Goal: Information Seeking & Learning: Learn about a topic

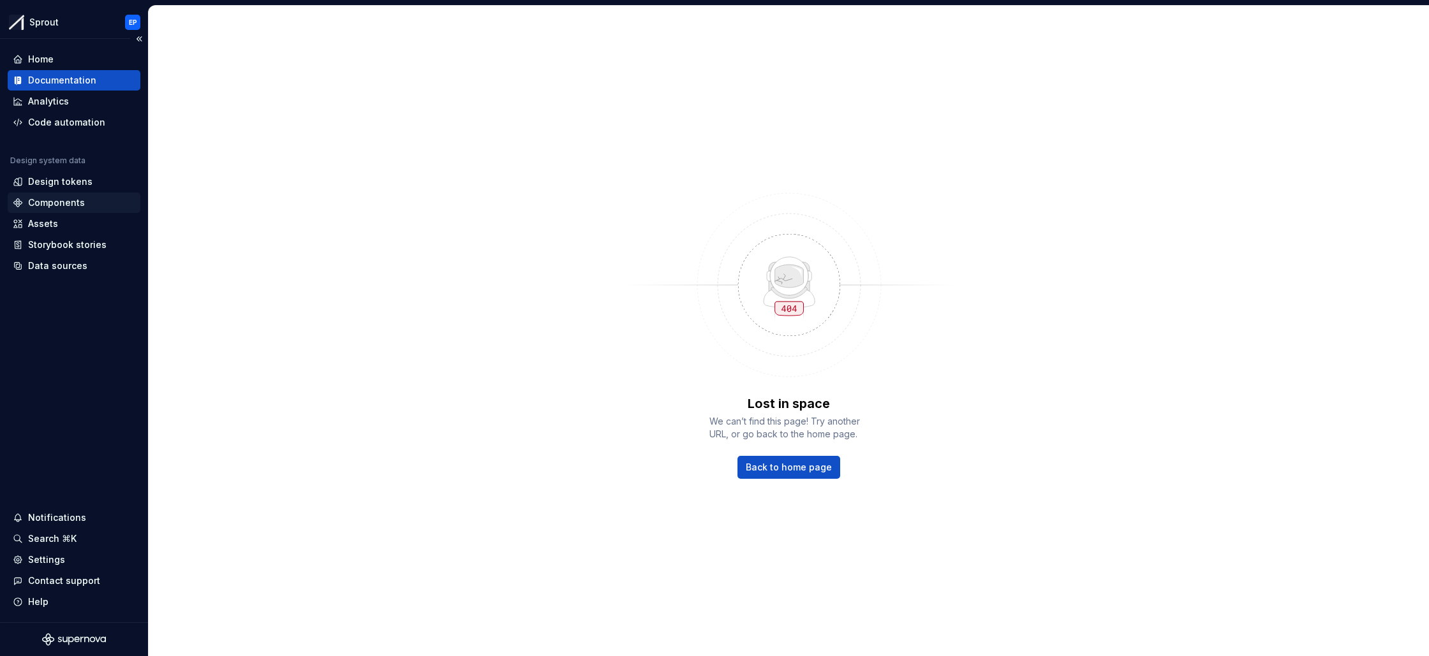
click at [72, 204] on div "Components" at bounding box center [56, 202] width 57 height 13
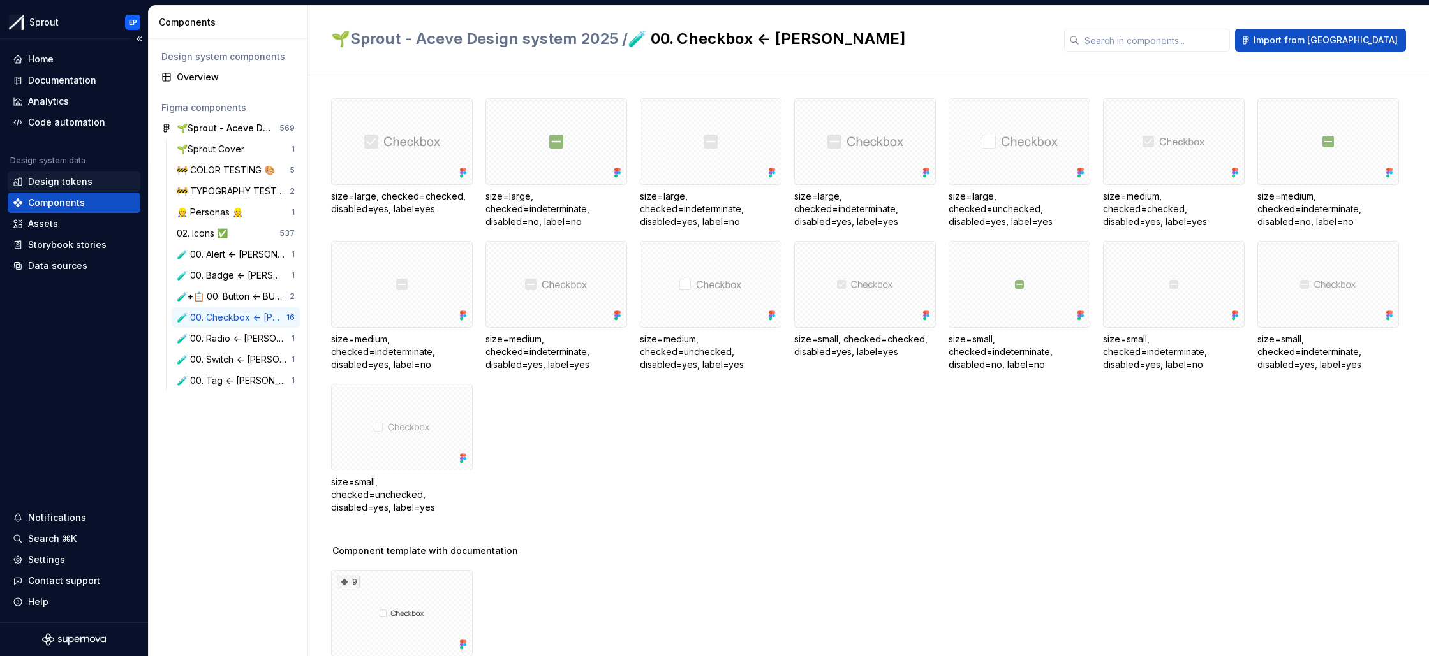
click at [72, 185] on div "Design tokens" at bounding box center [60, 181] width 64 height 13
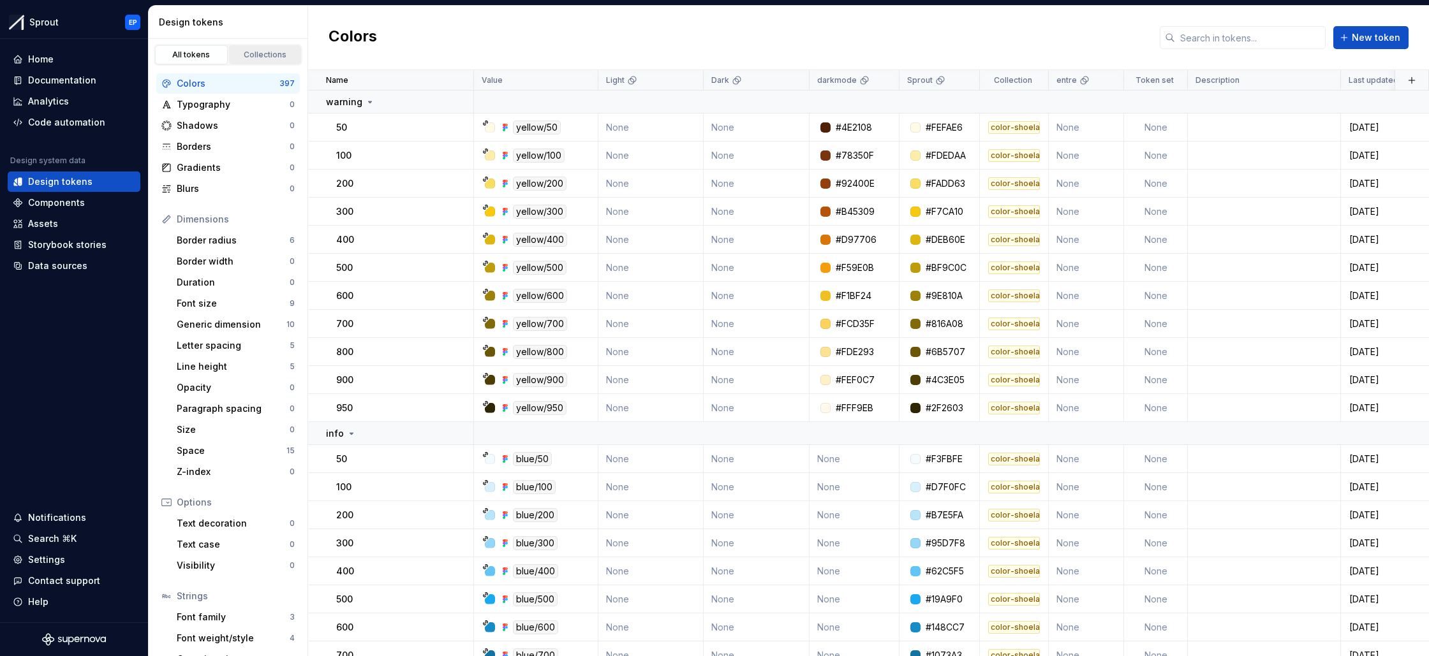
click at [267, 56] on div "Collections" at bounding box center [265, 55] width 64 height 10
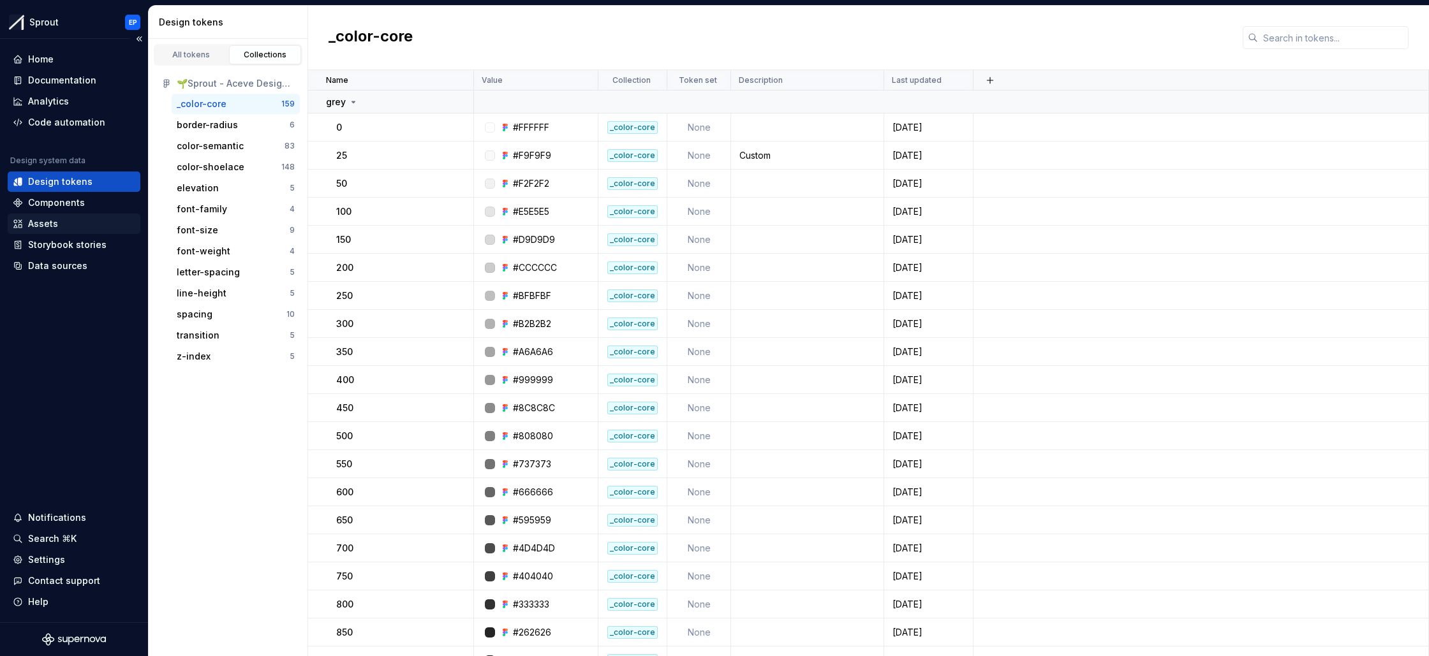
click at [78, 221] on div "Assets" at bounding box center [74, 223] width 122 height 13
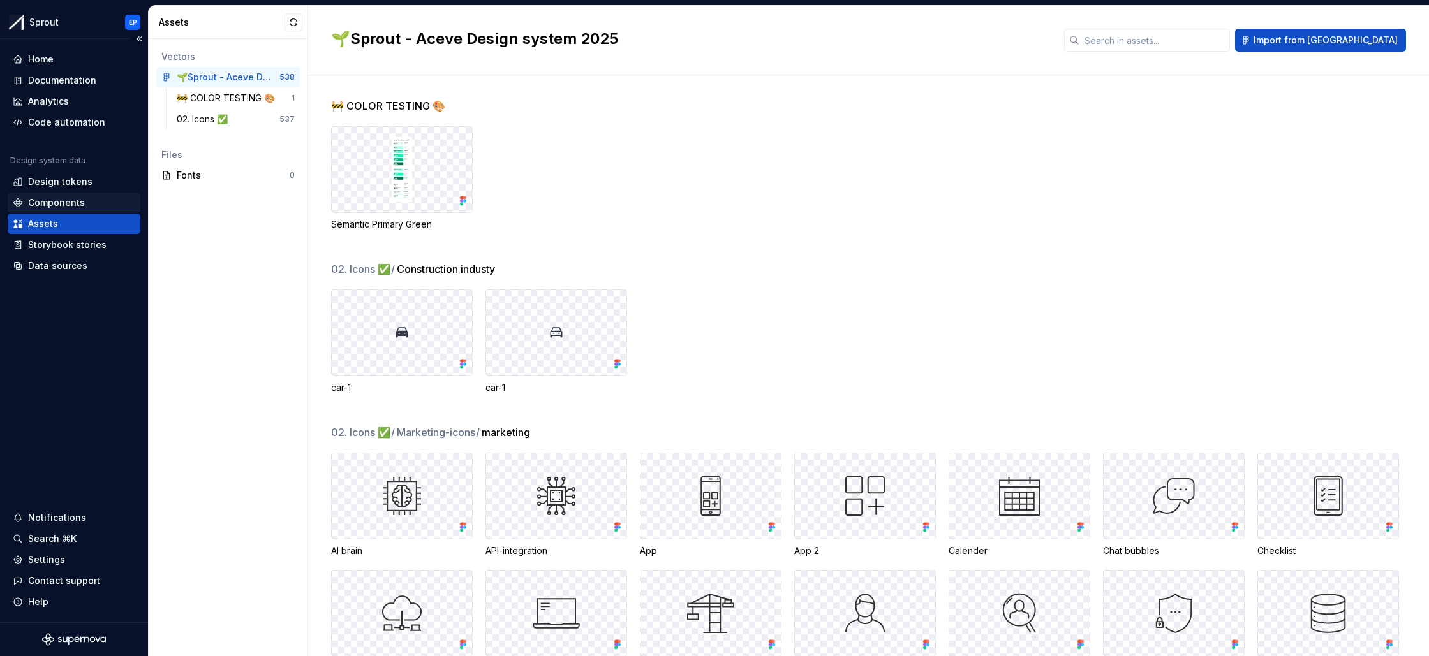
click at [78, 209] on div "Components" at bounding box center [56, 202] width 57 height 13
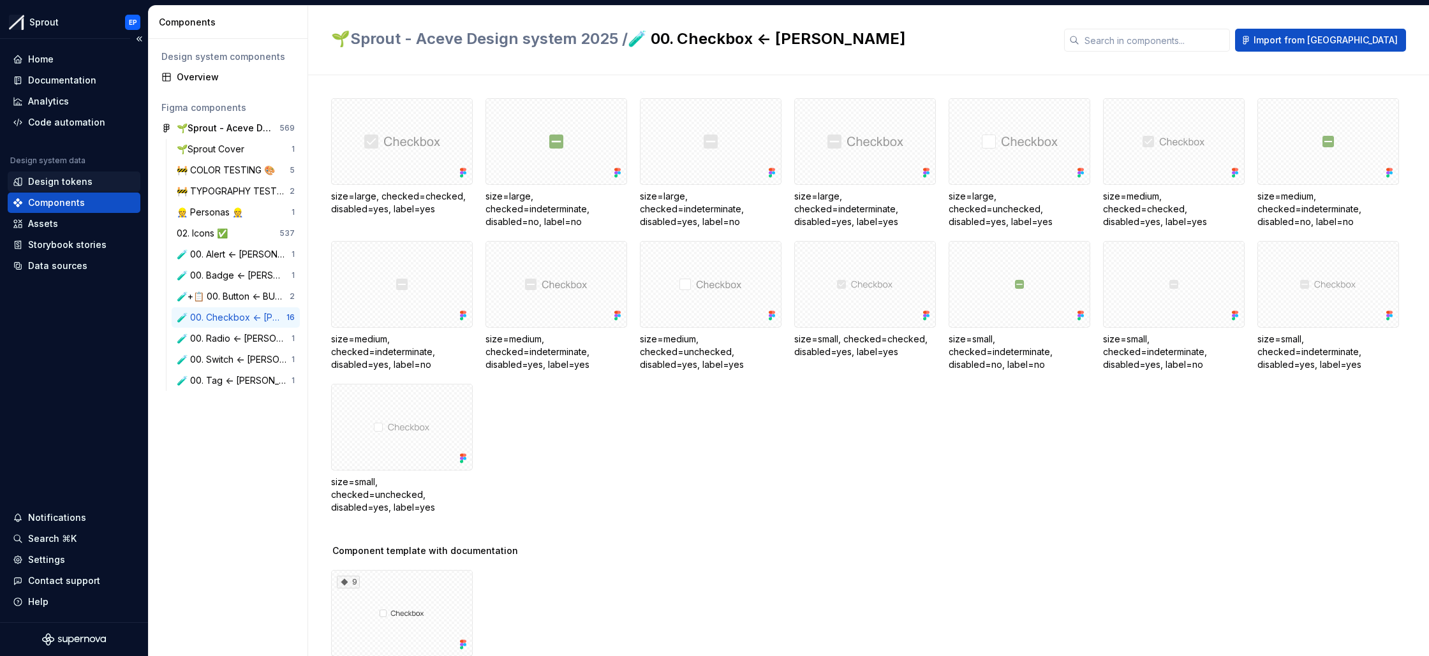
click at [78, 180] on div "Design tokens" at bounding box center [60, 181] width 64 height 13
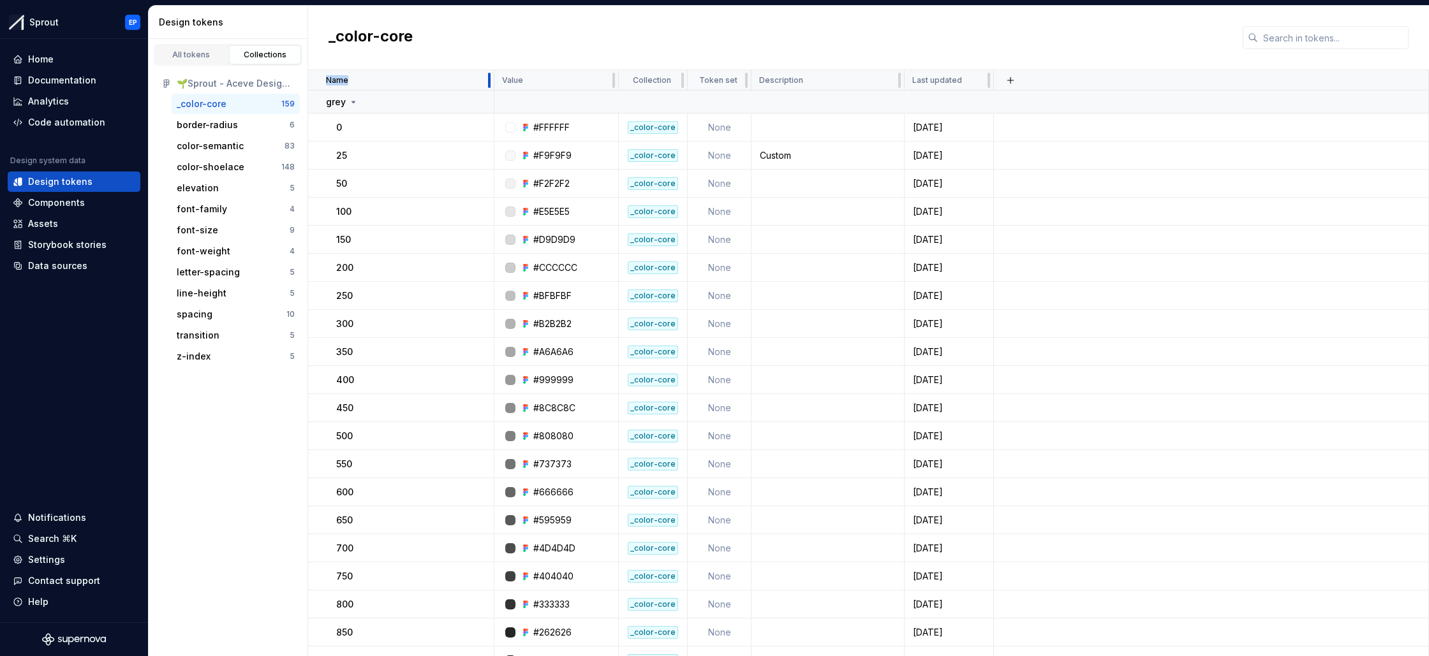
drag, startPoint x: 472, startPoint y: 79, endPoint x: 456, endPoint y: 80, distance: 16.0
click at [267, 85] on div "🌱Sprout - Aceve Design system 2025" at bounding box center [236, 83] width 118 height 13
click at [212, 55] on div "All tokens" at bounding box center [191, 55] width 64 height 10
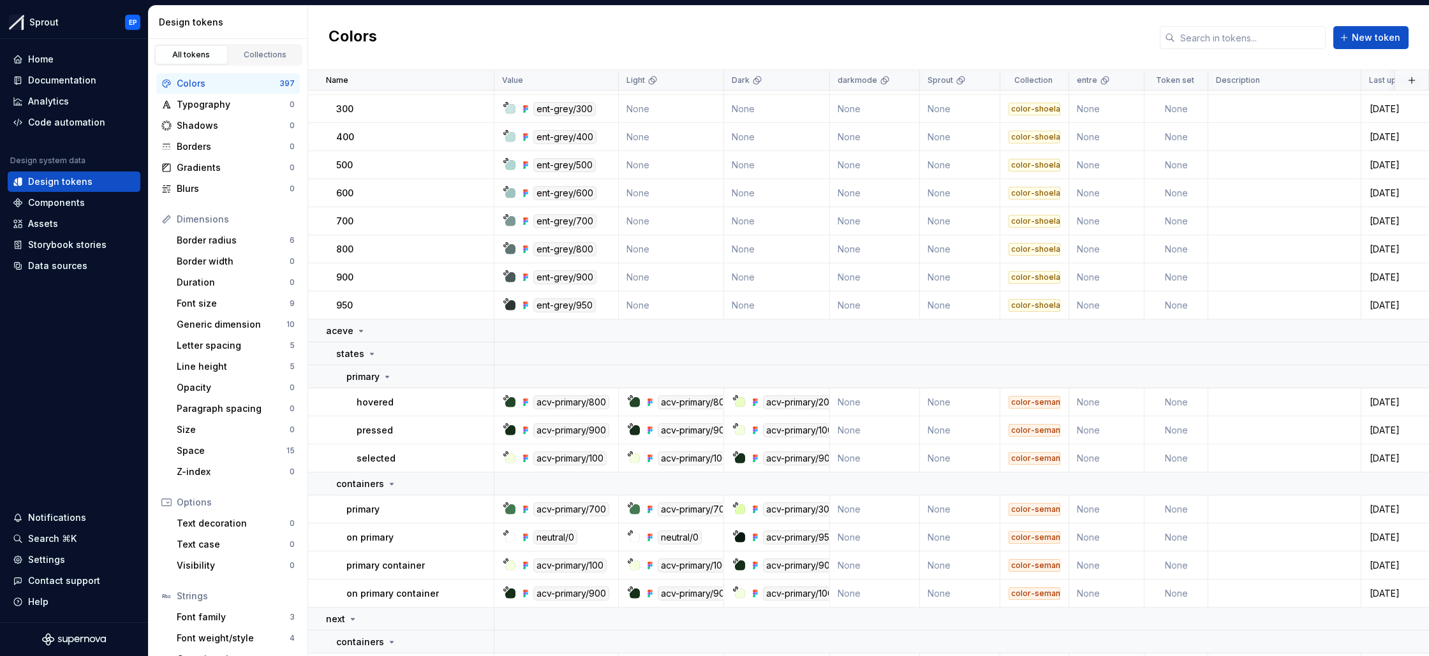
scroll to position [2372, 0]
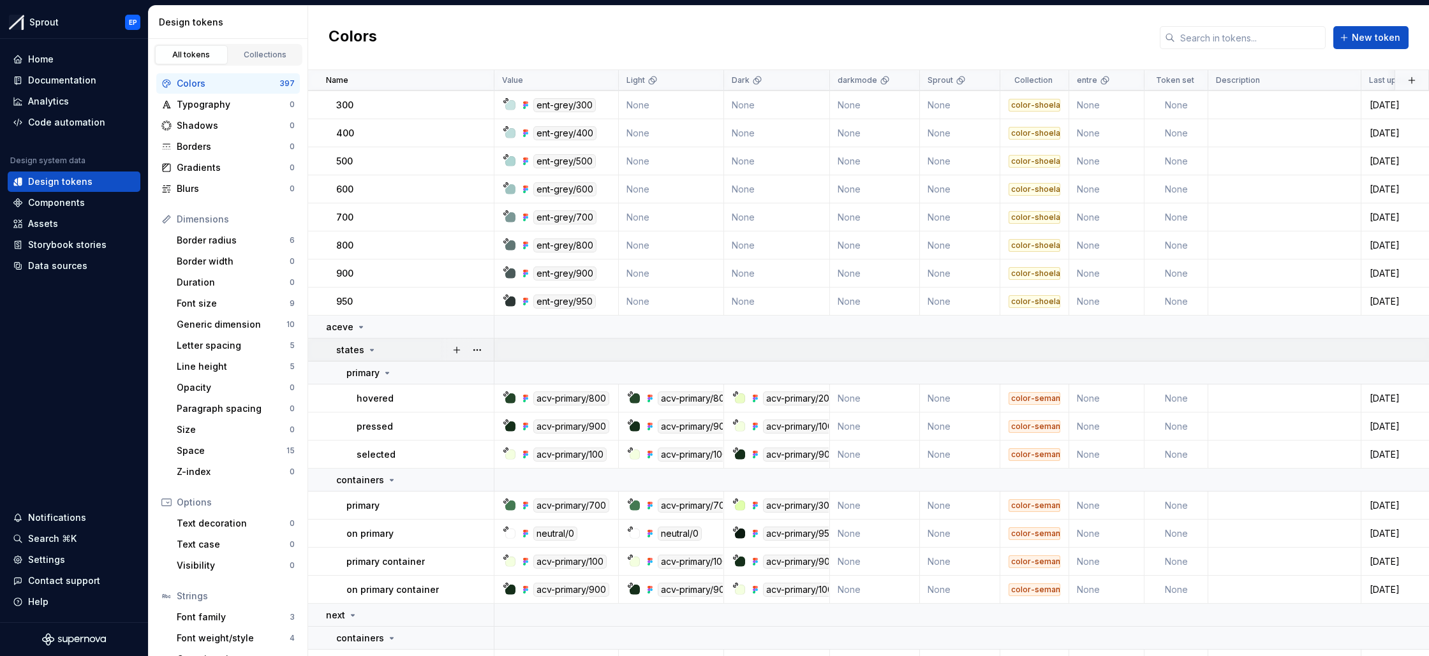
click at [371, 348] on icon at bounding box center [372, 350] width 10 height 10
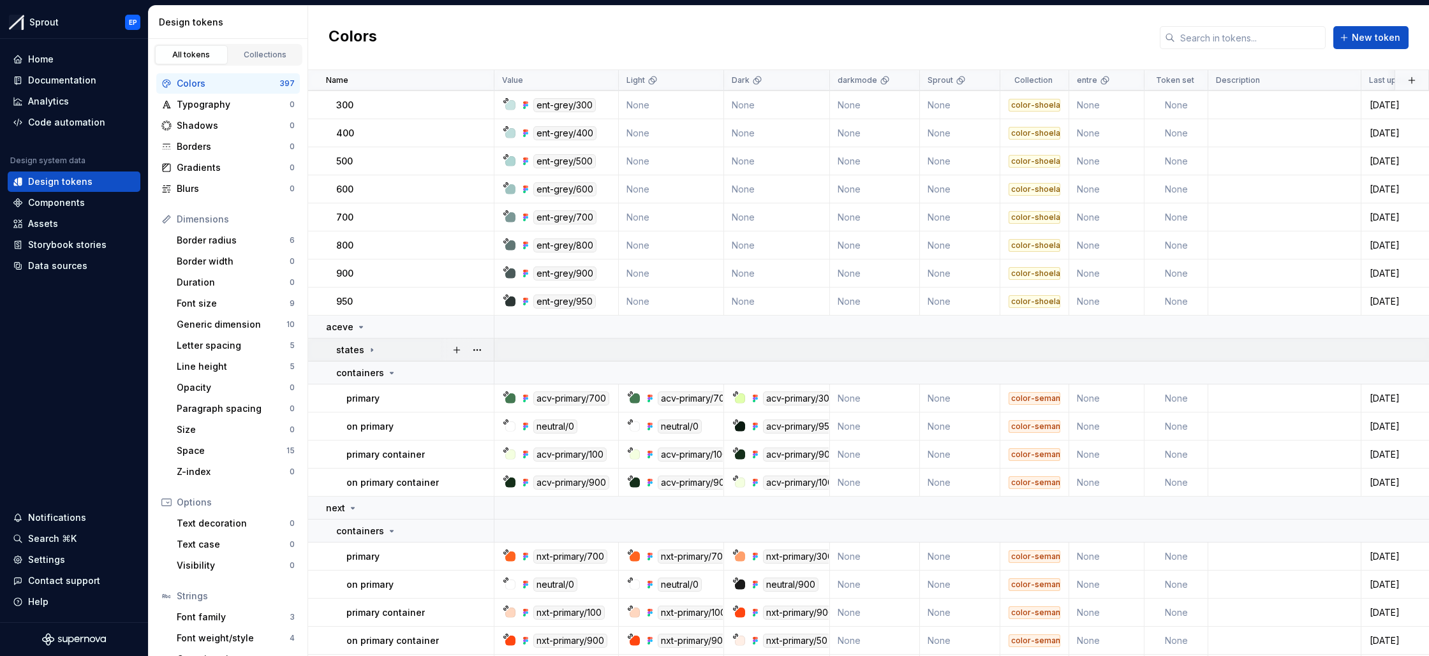
click at [371, 348] on icon at bounding box center [372, 350] width 10 height 10
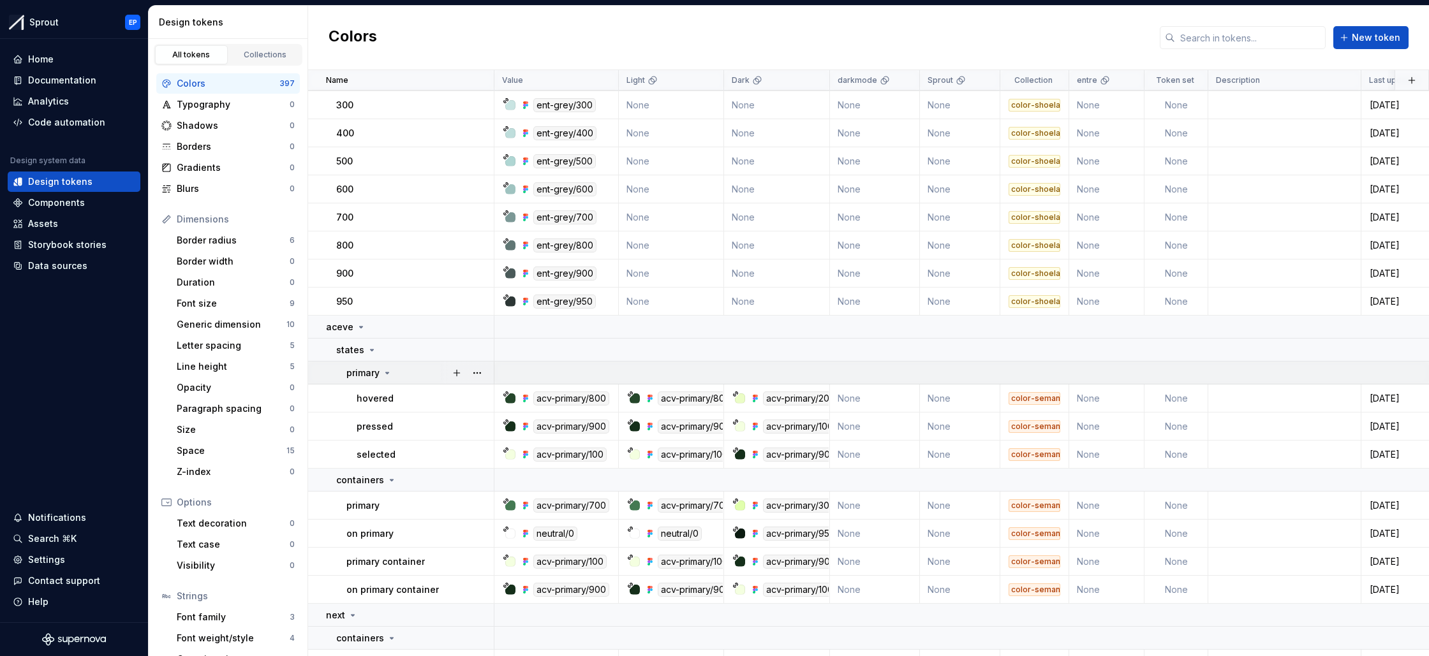
click at [386, 369] on icon at bounding box center [387, 373] width 10 height 10
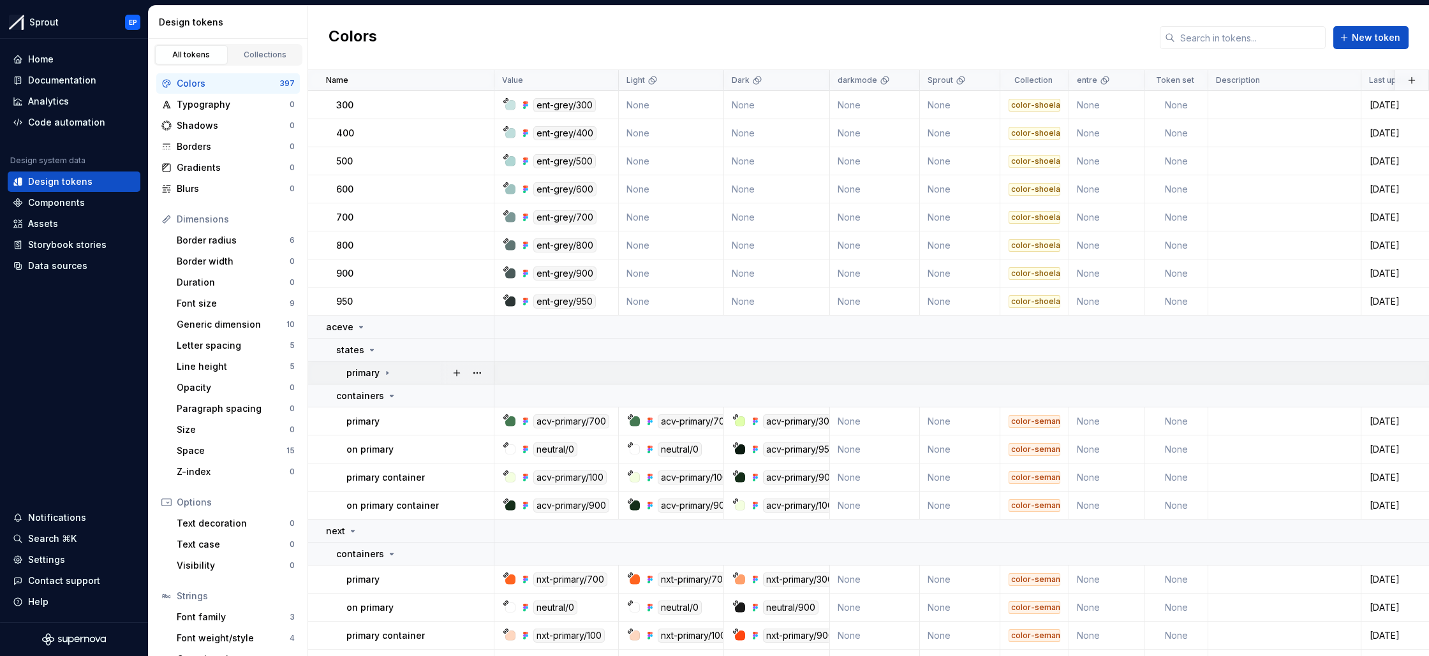
click at [386, 369] on icon at bounding box center [387, 373] width 10 height 10
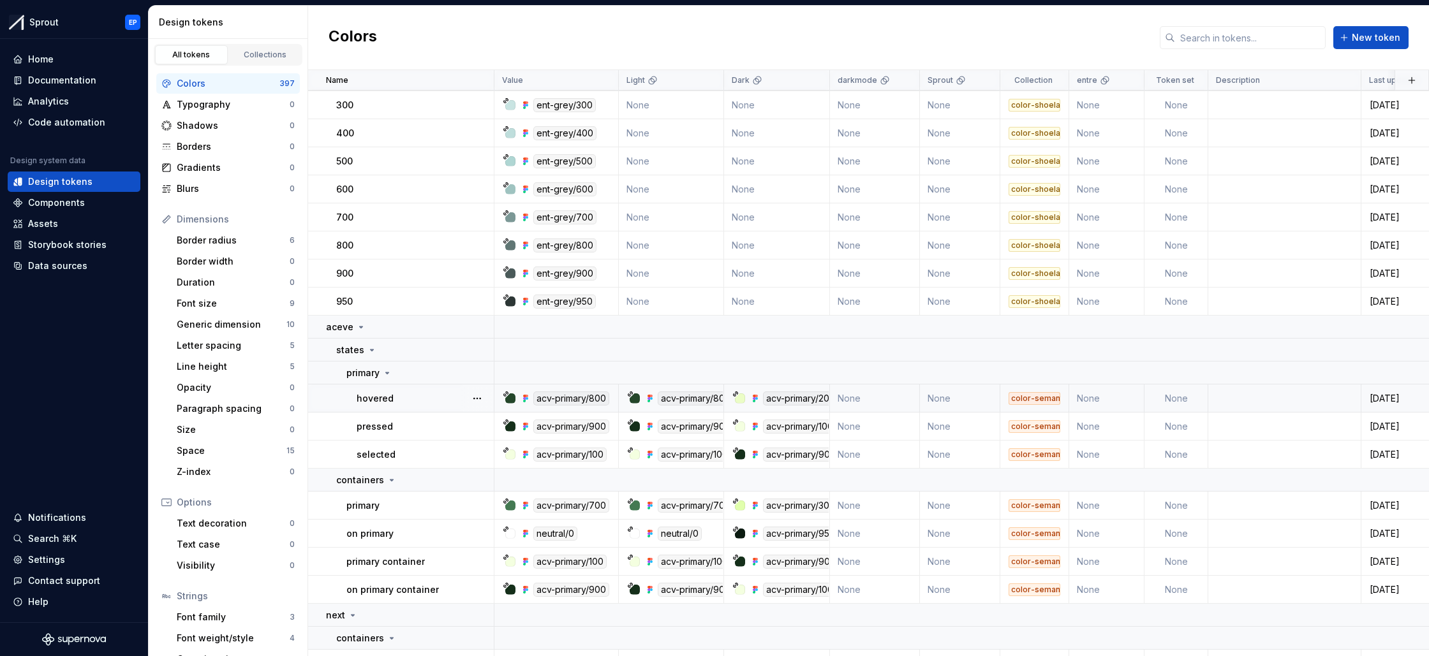
click at [568, 397] on div "acv-primary/800" at bounding box center [571, 399] width 76 height 14
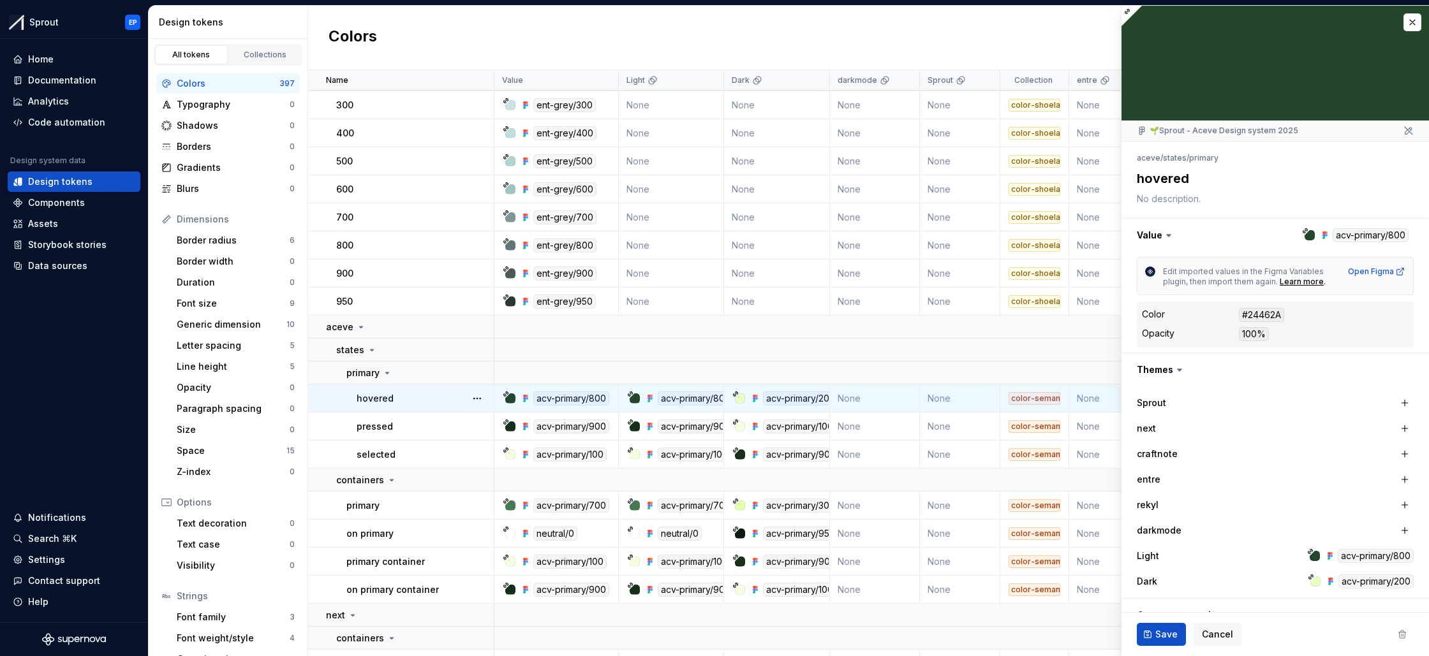
click at [568, 397] on div "acv-primary/800" at bounding box center [571, 399] width 76 height 14
type textarea "*"
click at [1418, 23] on button "button" at bounding box center [1412, 22] width 18 height 18
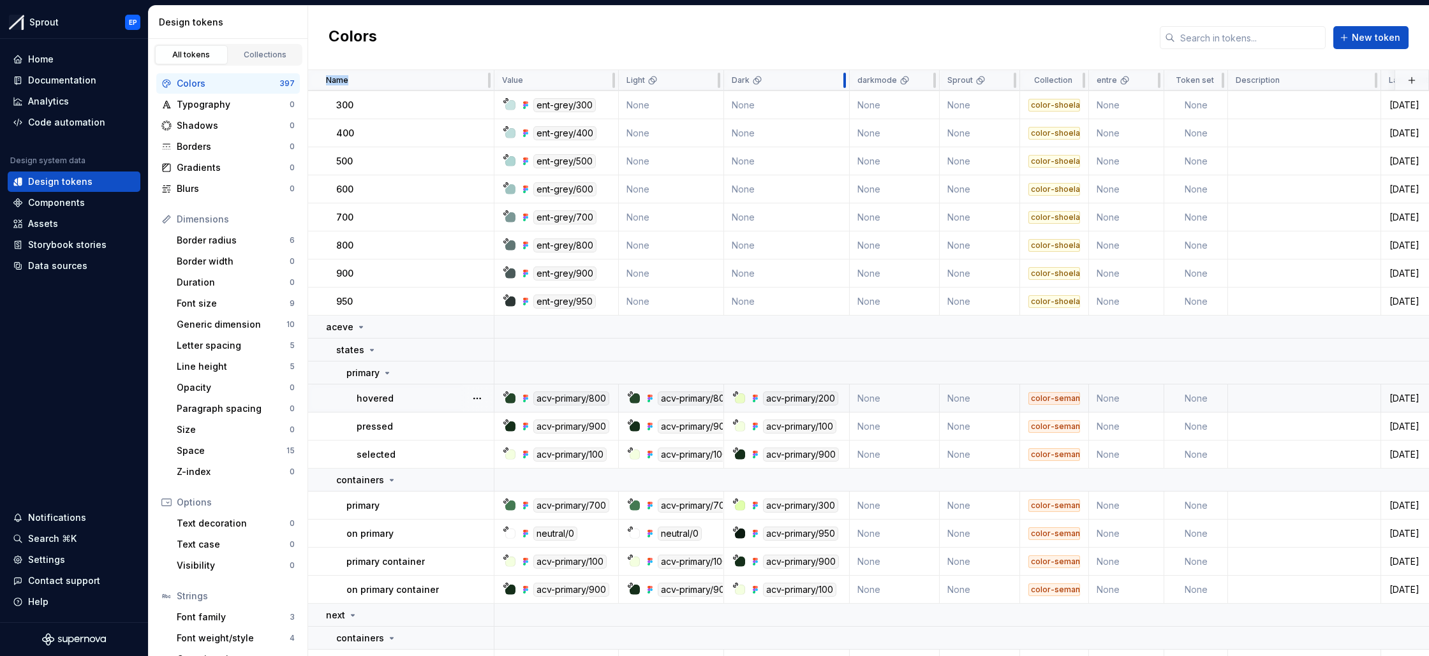
drag, startPoint x: 828, startPoint y: 81, endPoint x: 846, endPoint y: 84, distance: 18.0
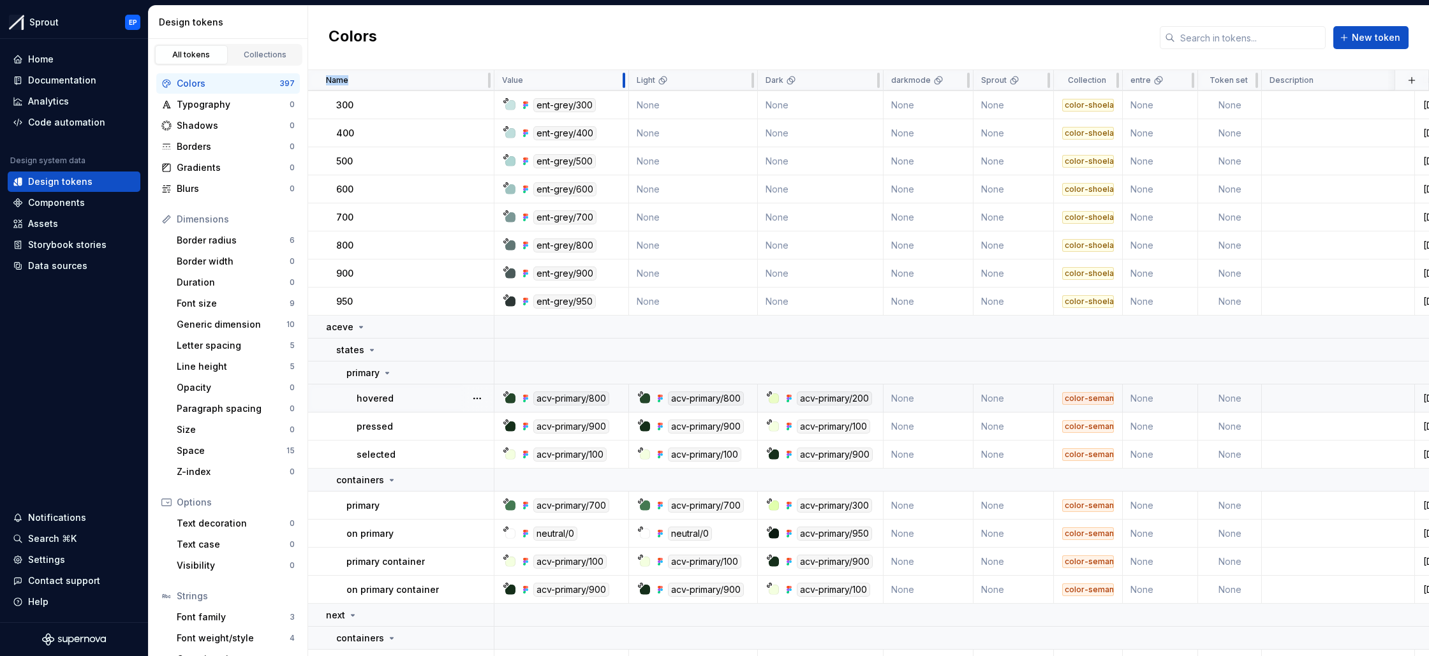
drag, startPoint x: 615, startPoint y: 79, endPoint x: 626, endPoint y: 78, distance: 10.9
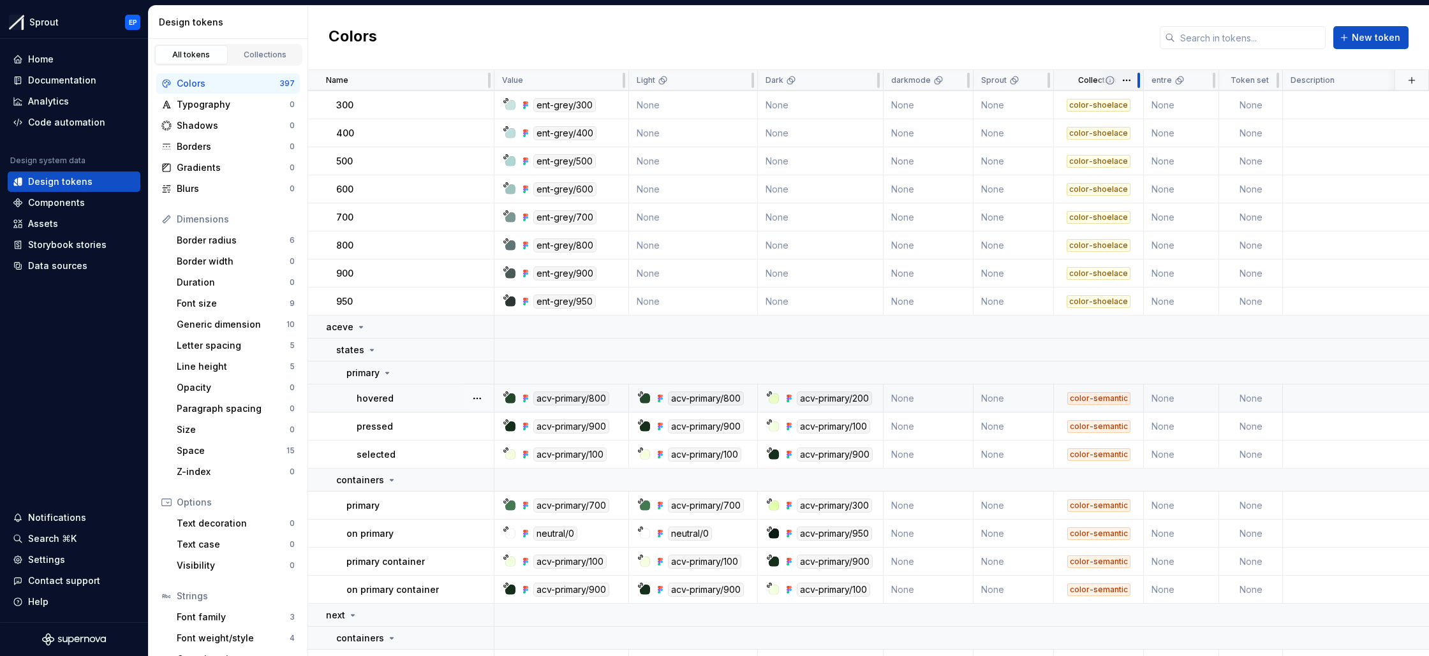
drag, startPoint x: 1117, startPoint y: 83, endPoint x: 1138, endPoint y: 85, distance: 21.1
click at [1138, 85] on div at bounding box center [1138, 80] width 3 height 15
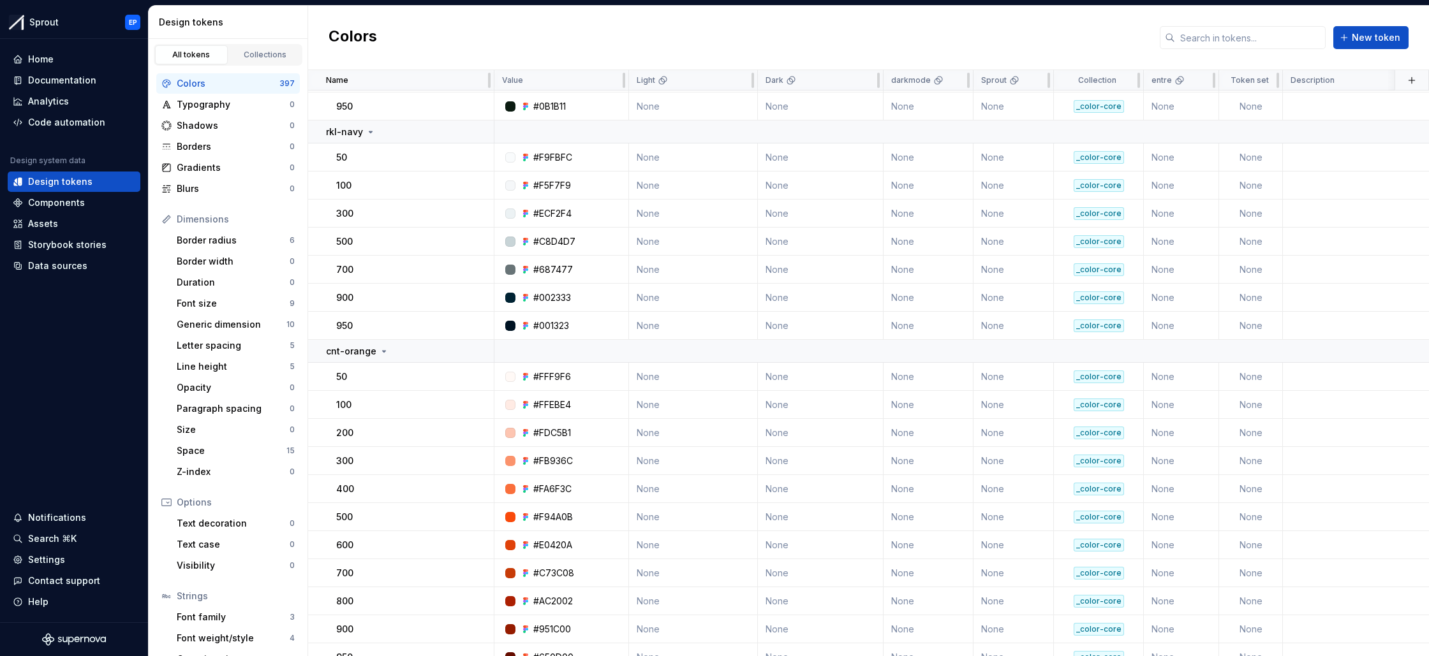
scroll to position [5164, 0]
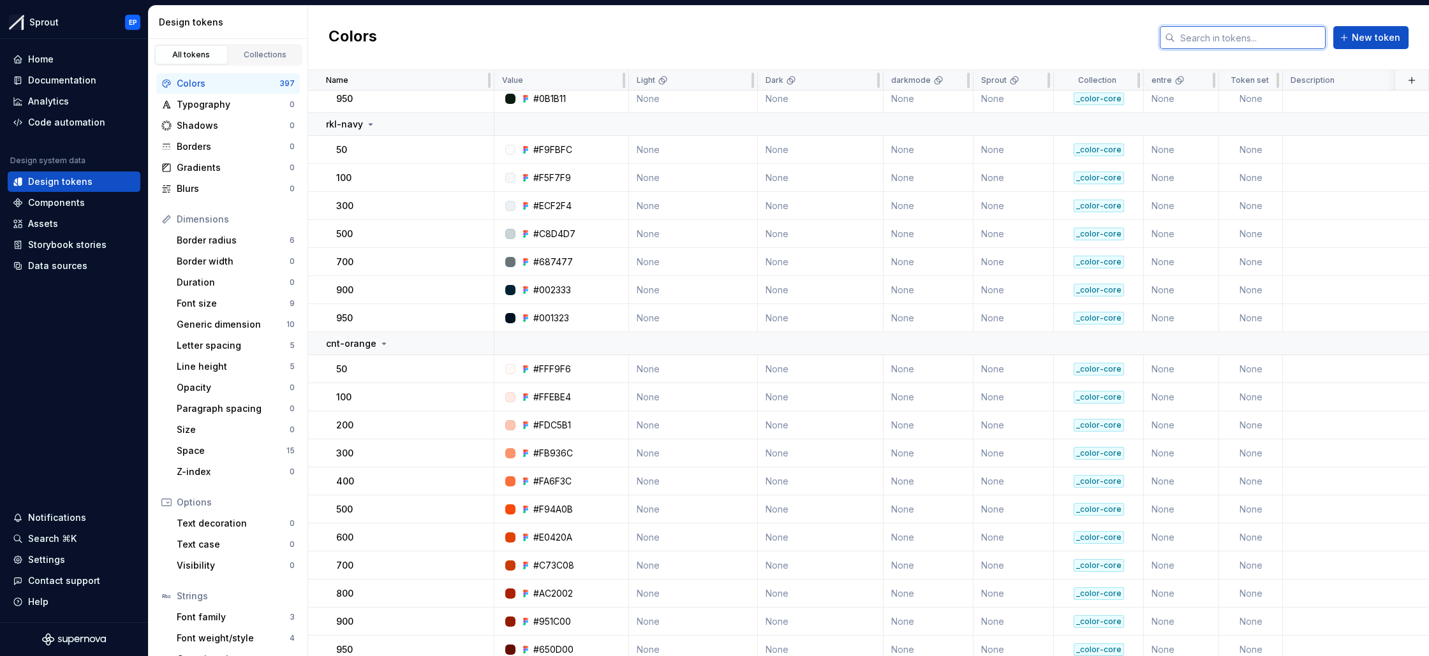
click at [1242, 39] on input "text" at bounding box center [1250, 37] width 151 height 23
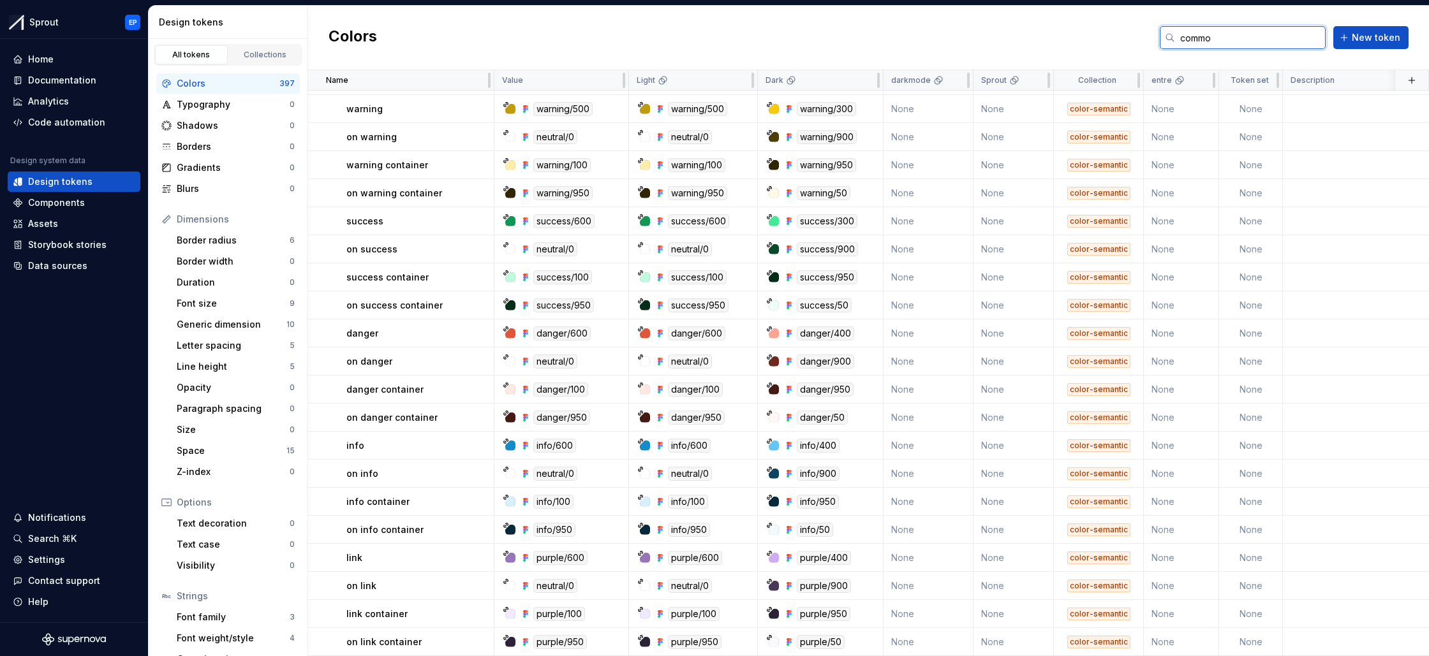
scroll to position [825, 0]
type input "common"
click at [1215, 38] on input "common" at bounding box center [1250, 37] width 151 height 23
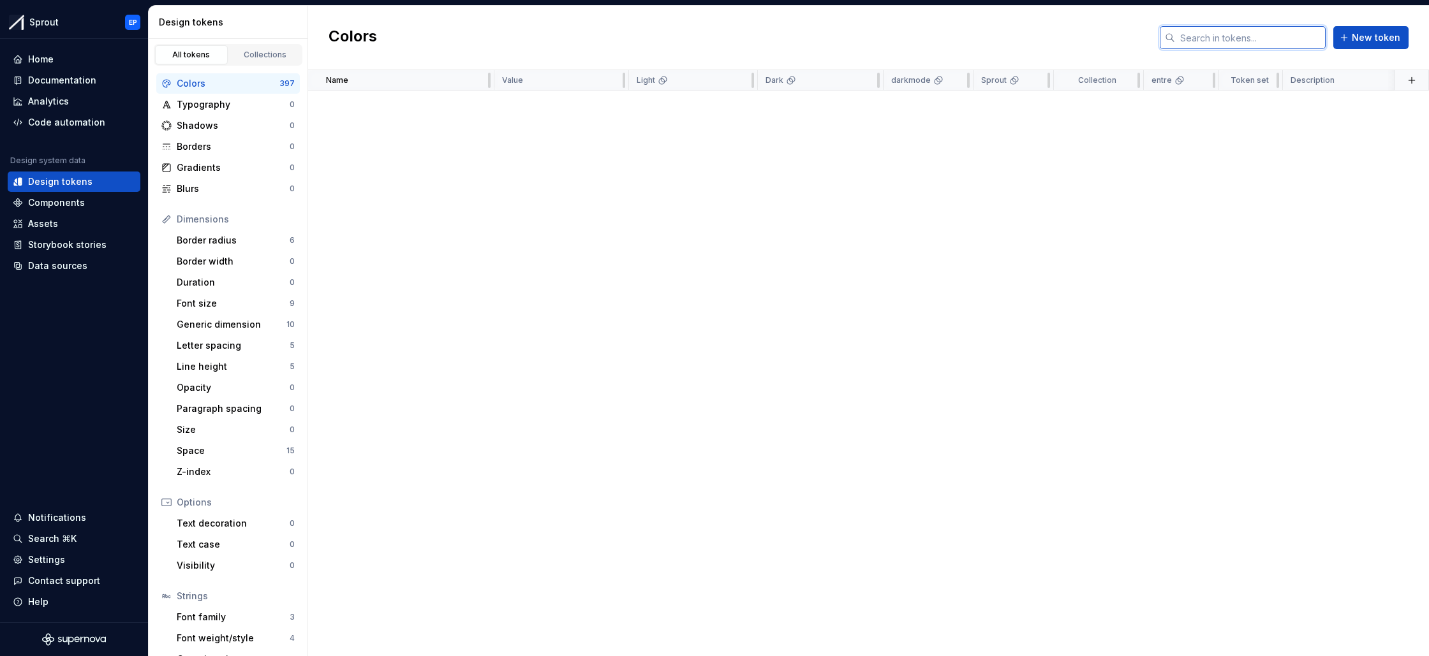
scroll to position [5164, 0]
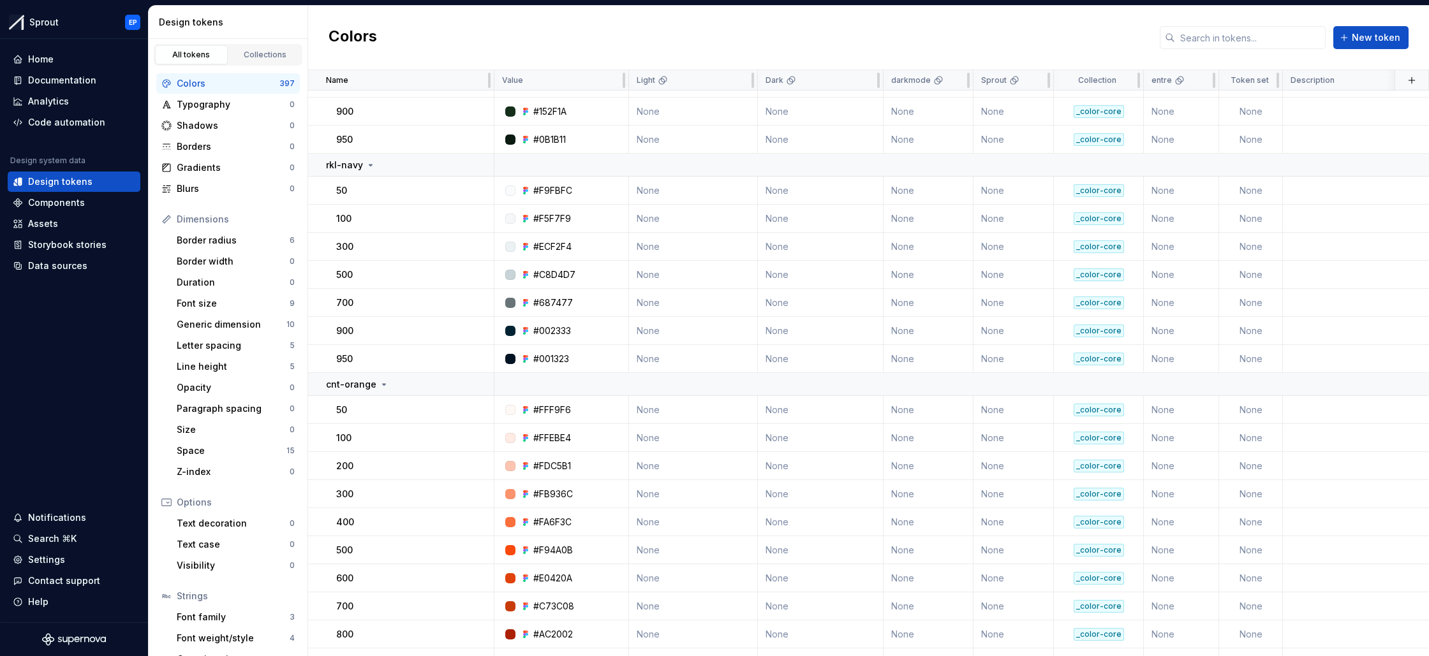
click at [788, 52] on div "Colors New token" at bounding box center [868, 38] width 1121 height 64
click at [76, 125] on div "Code automation" at bounding box center [66, 122] width 77 height 13
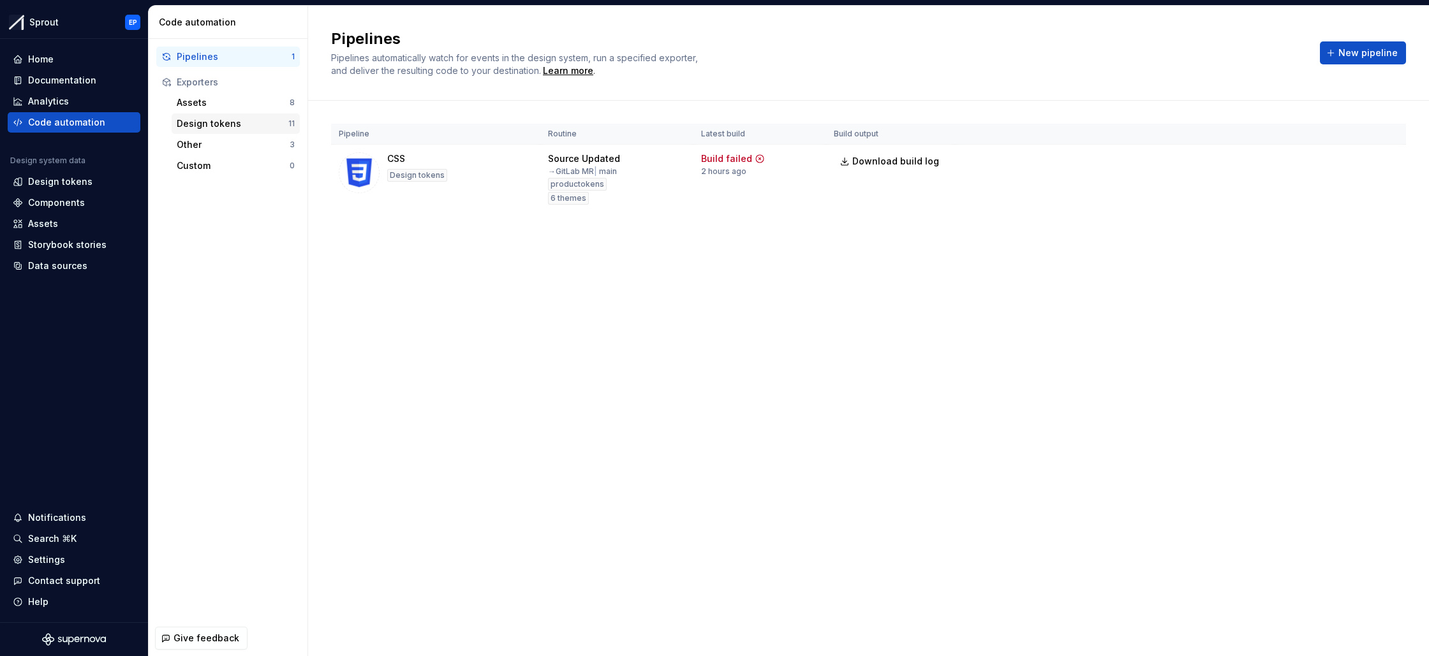
click at [211, 124] on div "Design tokens" at bounding box center [233, 123] width 112 height 13
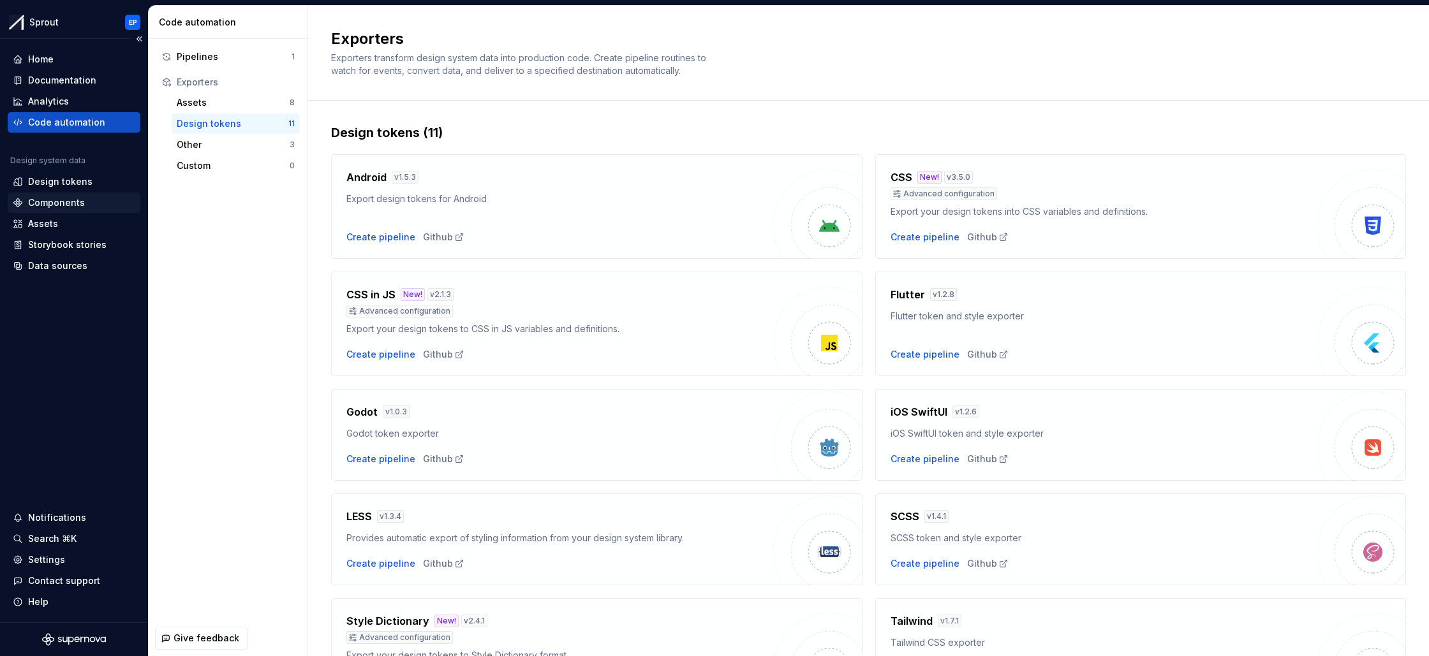
click at [65, 198] on div "Components" at bounding box center [56, 202] width 57 height 13
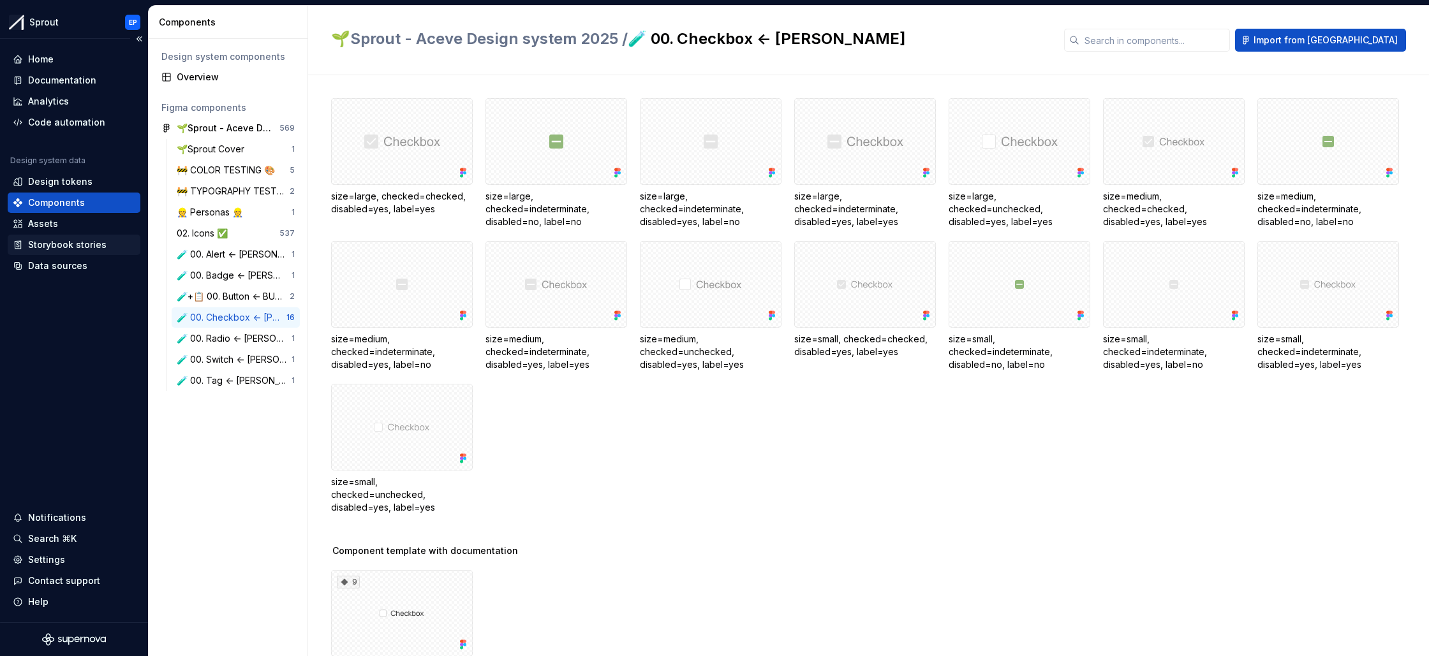
click at [66, 242] on div "Storybook stories" at bounding box center [67, 245] width 78 height 13
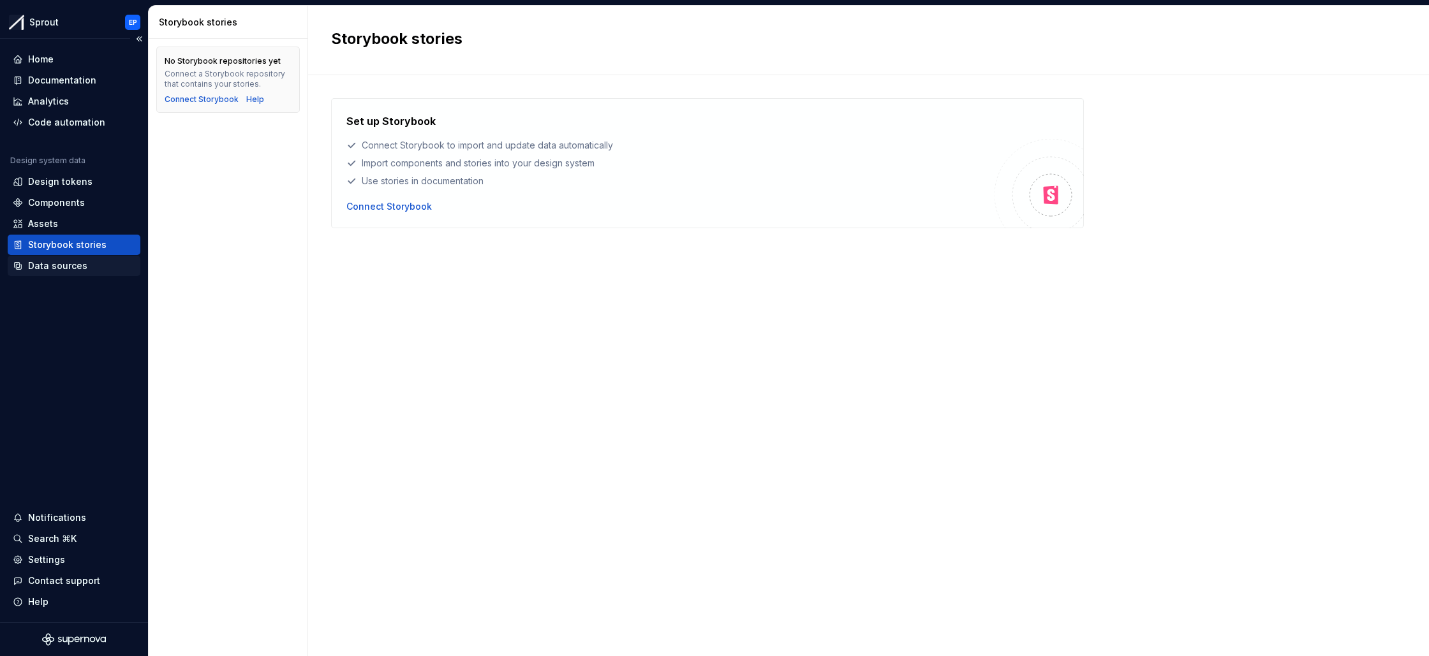
click at [59, 269] on div "Data sources" at bounding box center [57, 266] width 59 height 13
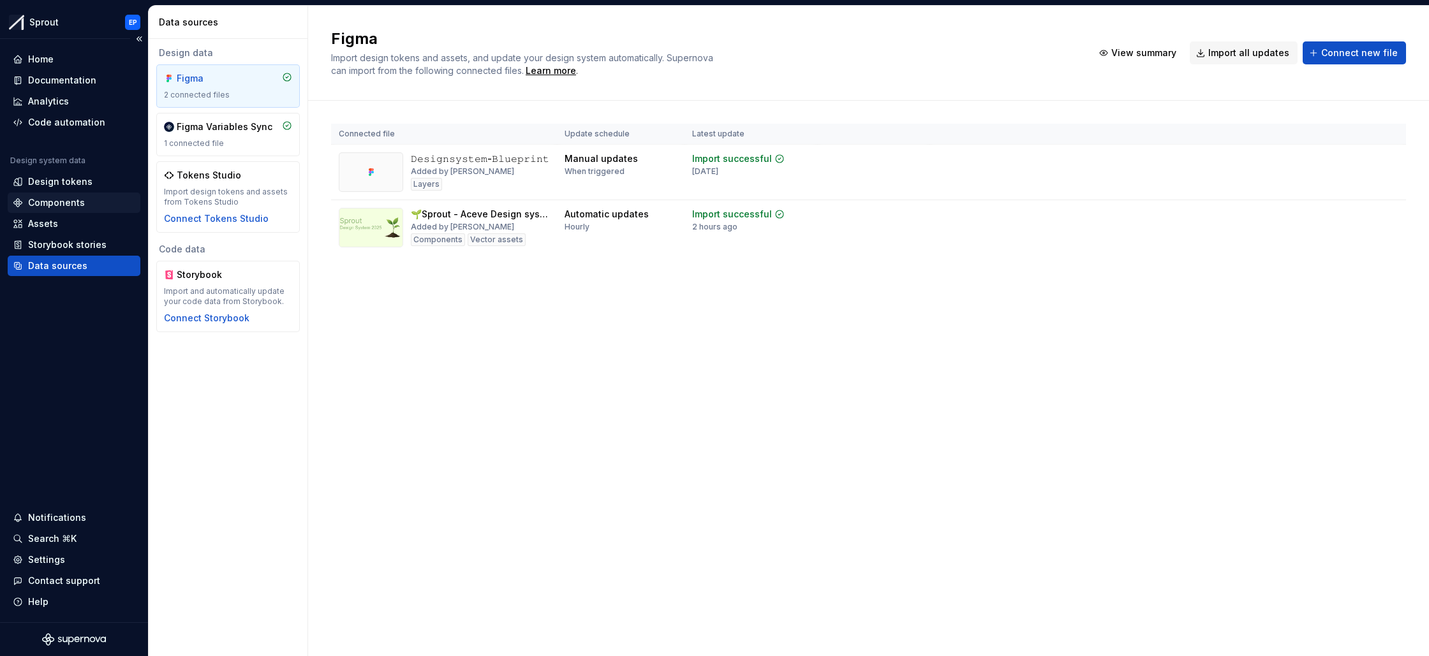
click at [62, 200] on div "Components" at bounding box center [56, 202] width 57 height 13
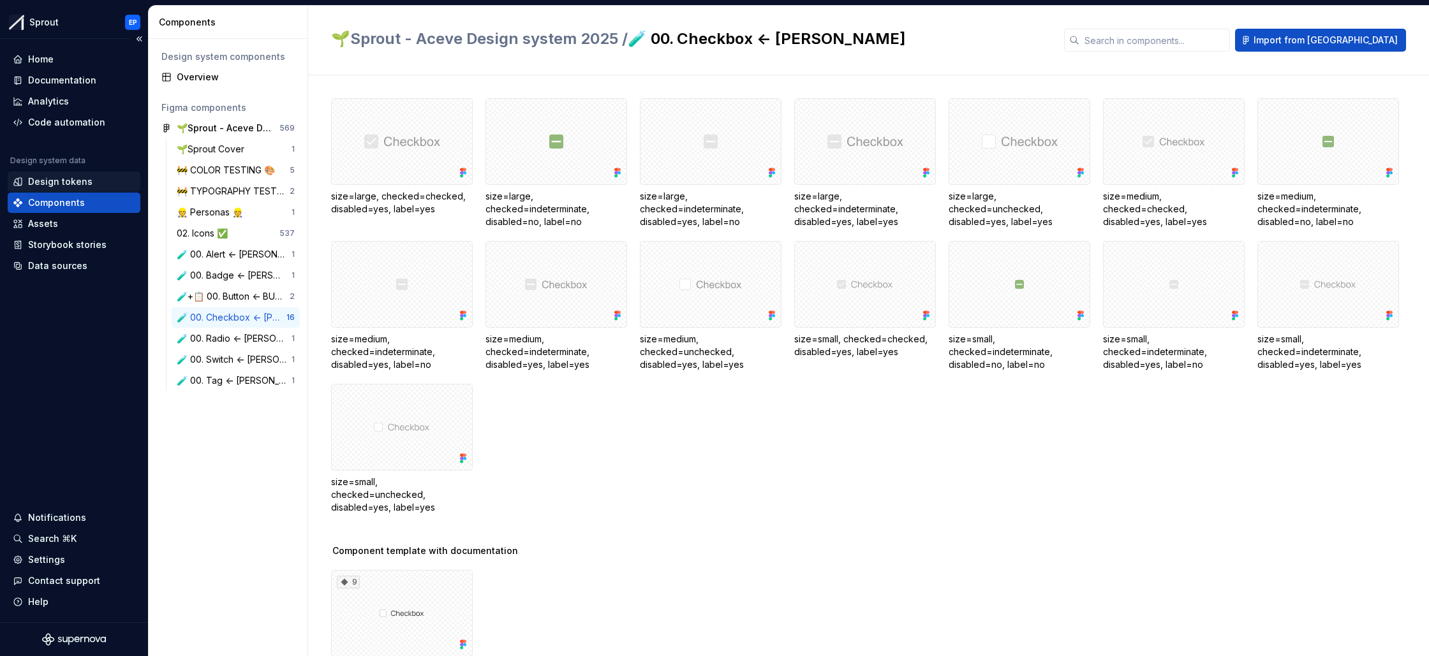
click at [73, 179] on div "Design tokens" at bounding box center [60, 181] width 64 height 13
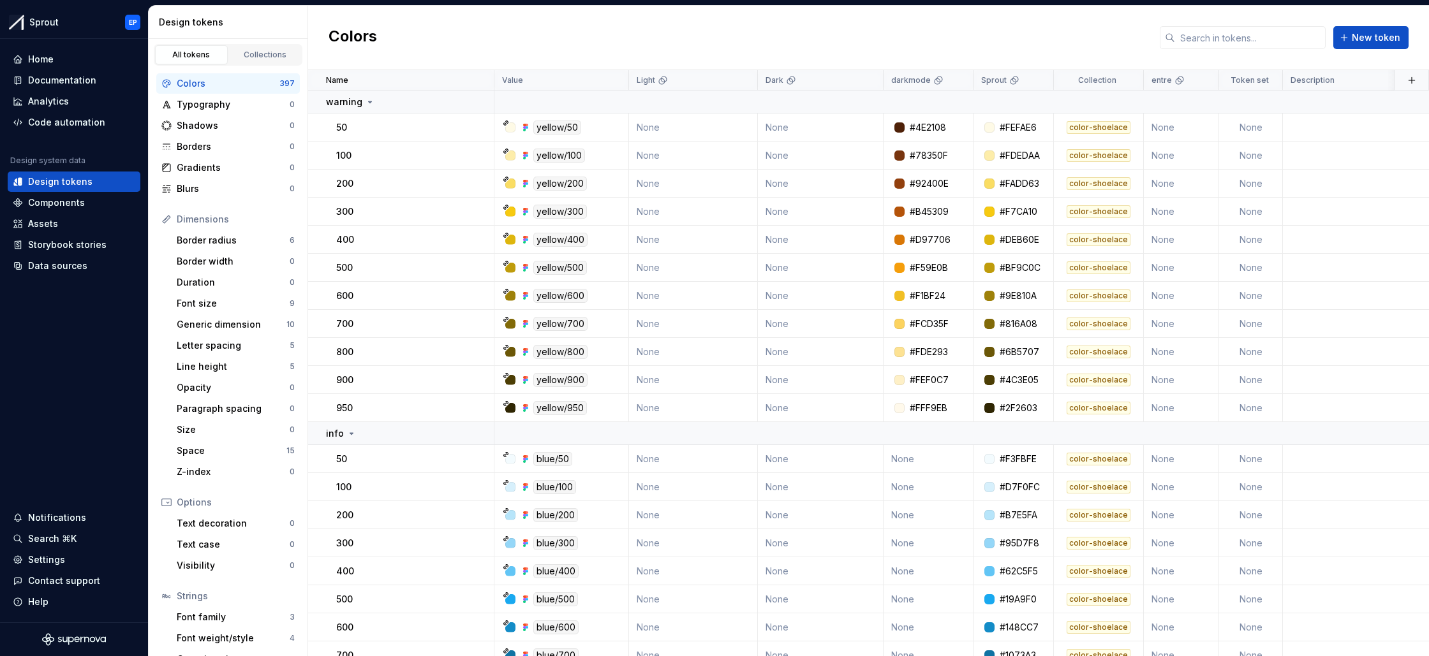
click at [812, 31] on div "Colors New token" at bounding box center [868, 38] width 1121 height 64
click at [813, 35] on div "Colors New token" at bounding box center [868, 38] width 1121 height 64
click at [811, 36] on div "Colors New token" at bounding box center [868, 38] width 1121 height 64
click at [813, 36] on div "Colors New token" at bounding box center [868, 38] width 1121 height 64
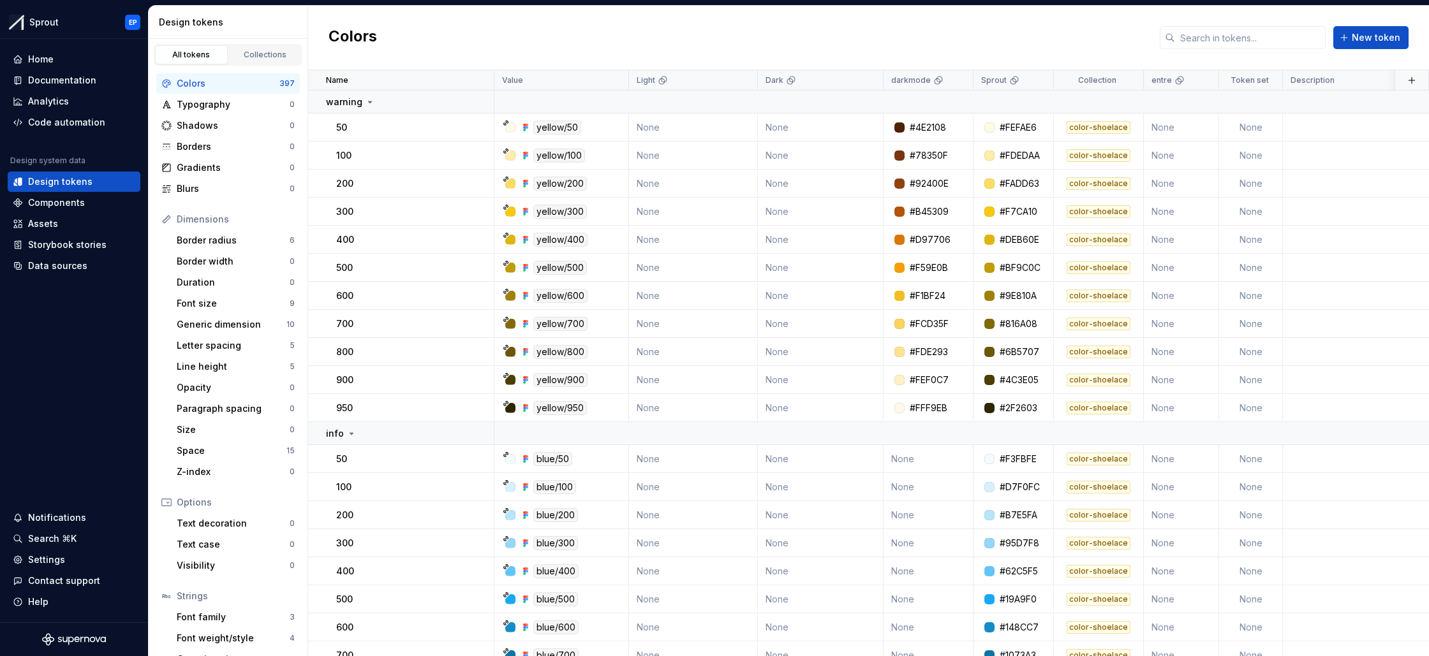
click at [810, 37] on div "Colors New token" at bounding box center [868, 38] width 1121 height 64
click at [813, 36] on div "Colors New token" at bounding box center [868, 38] width 1121 height 64
click at [260, 59] on div "Collections" at bounding box center [265, 55] width 64 height 10
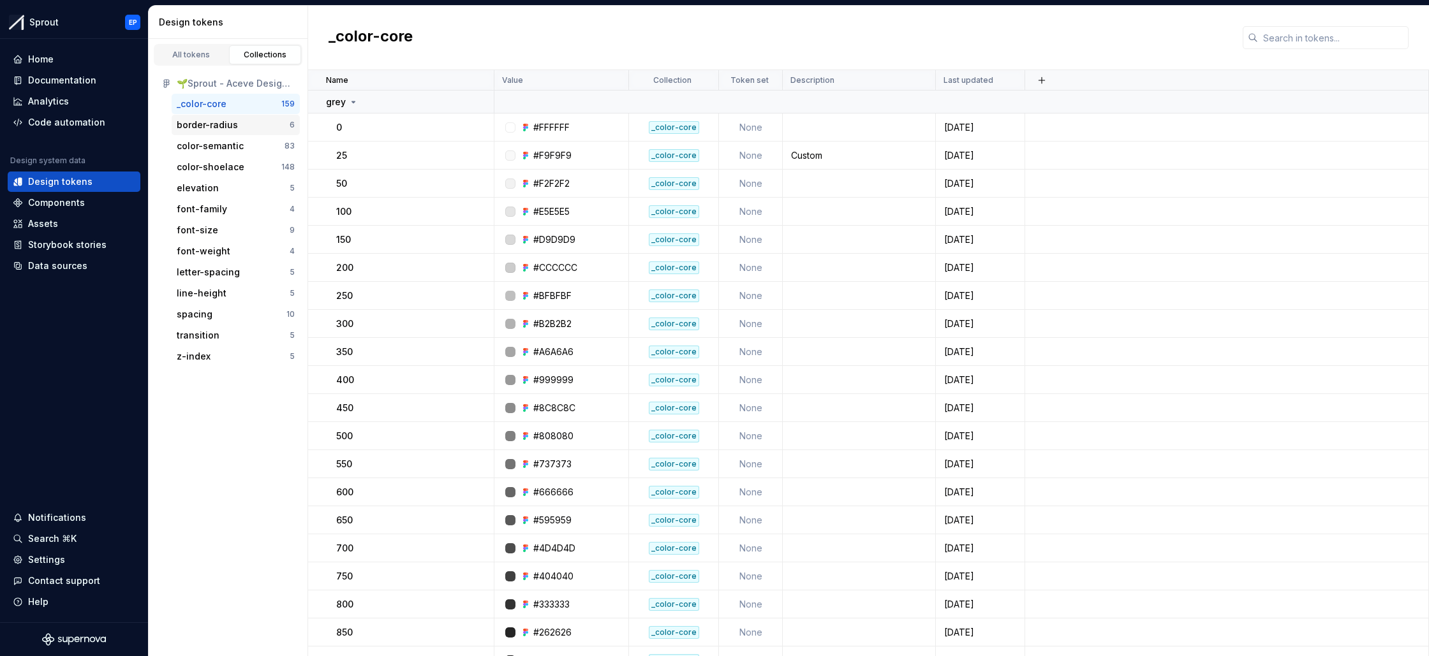
click at [212, 128] on div "border-radius" at bounding box center [207, 125] width 61 height 13
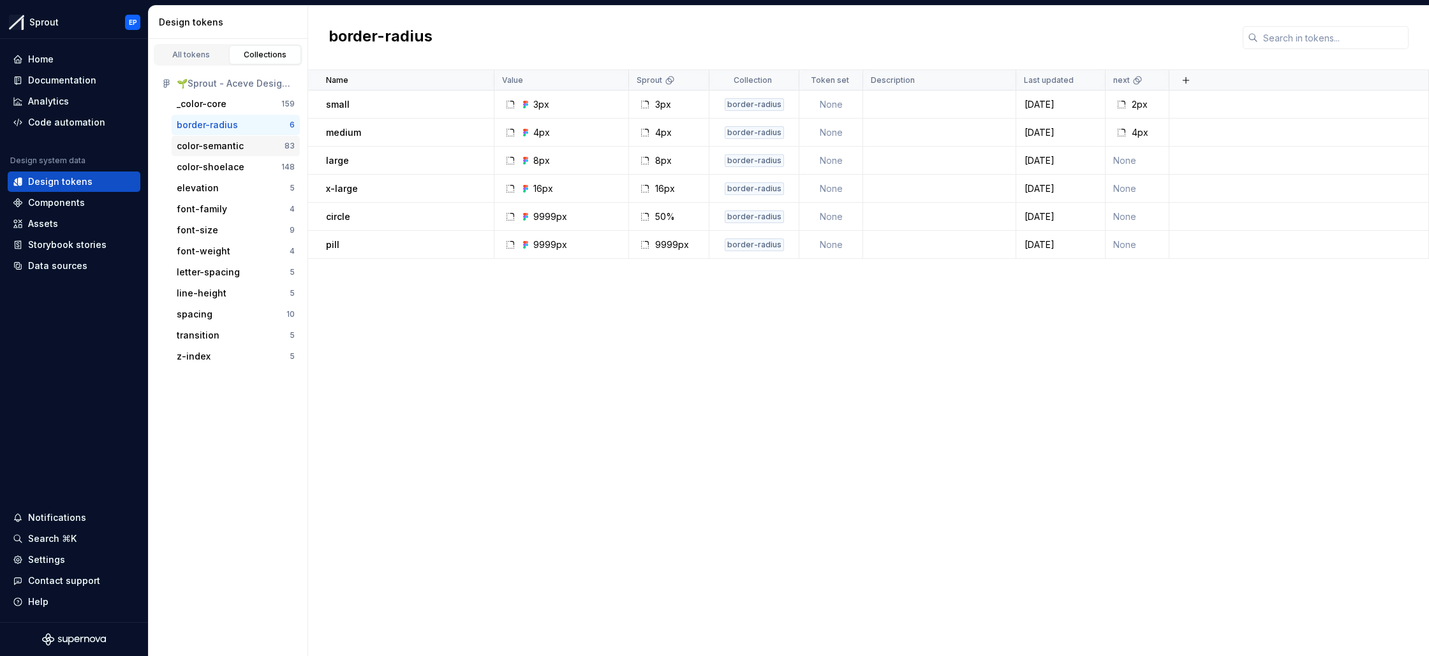
click at [214, 145] on div "color-semantic" at bounding box center [210, 146] width 67 height 13
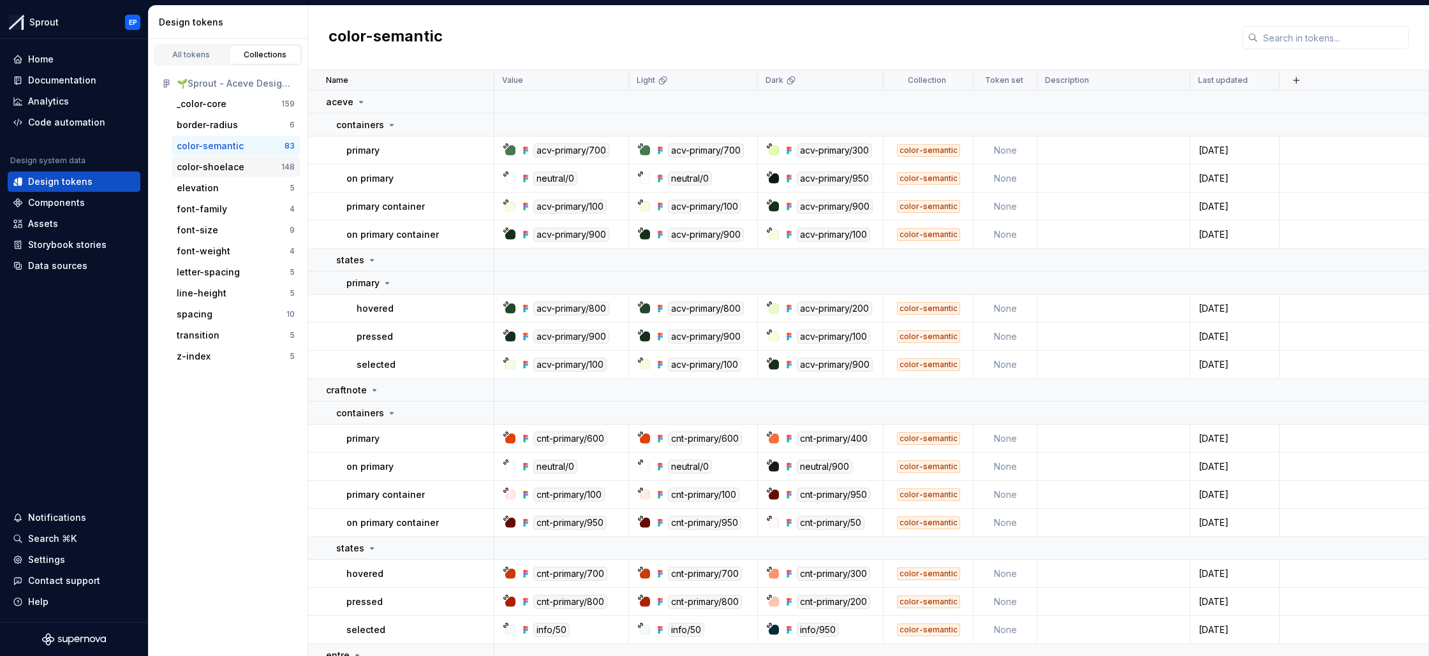
click at [212, 162] on div "color-shoelace" at bounding box center [211, 167] width 68 height 13
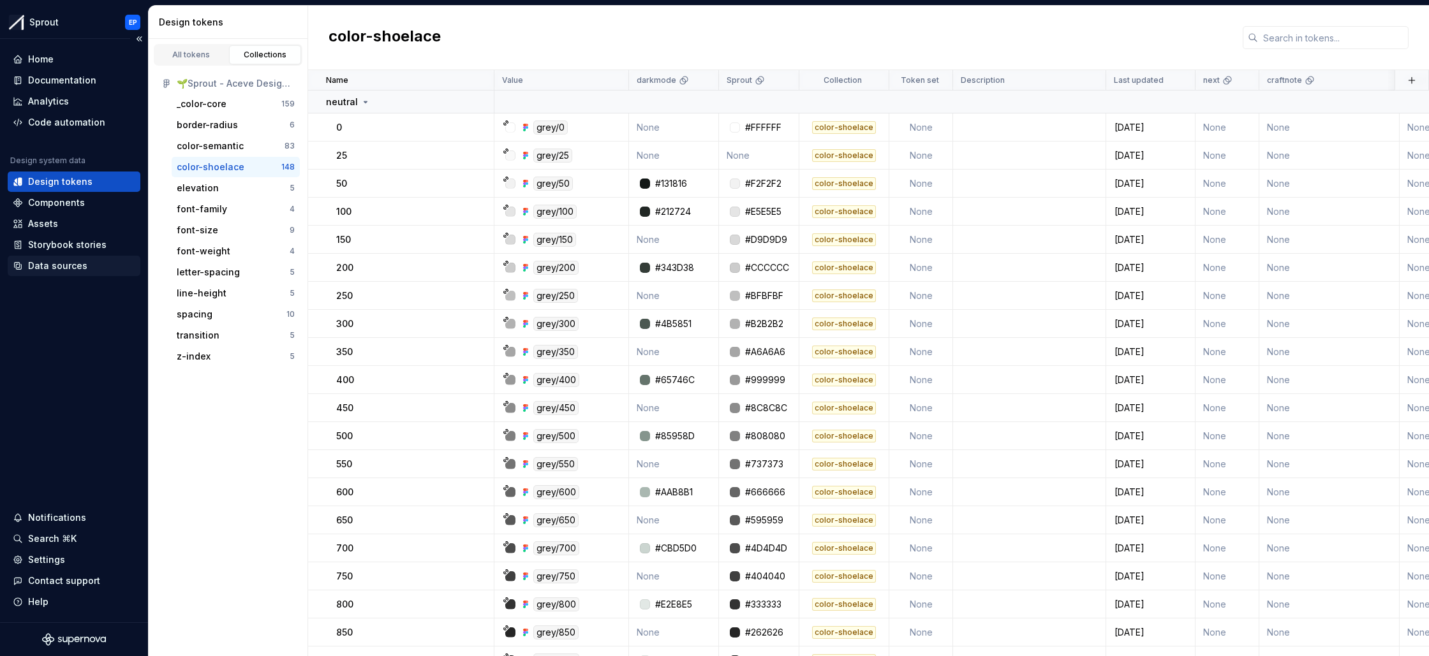
click at [58, 269] on div "Data sources" at bounding box center [57, 266] width 59 height 13
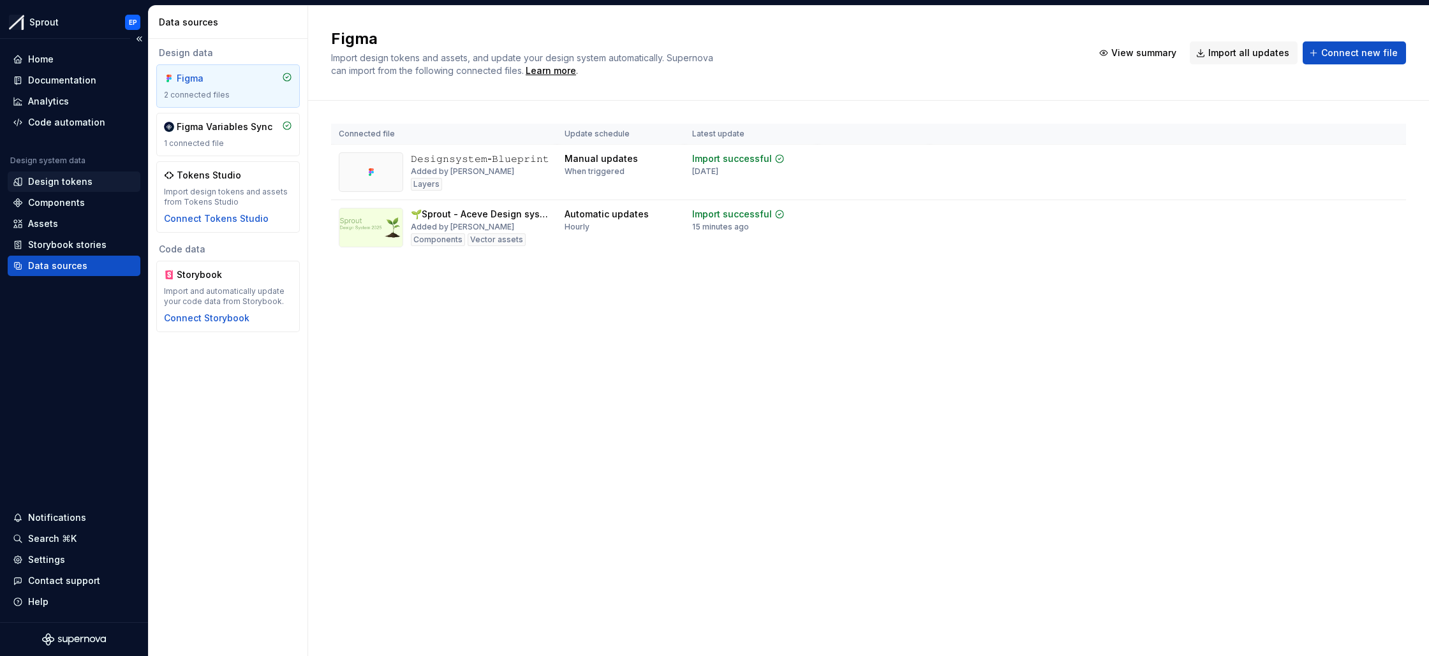
click at [75, 181] on div "Design tokens" at bounding box center [60, 181] width 64 height 13
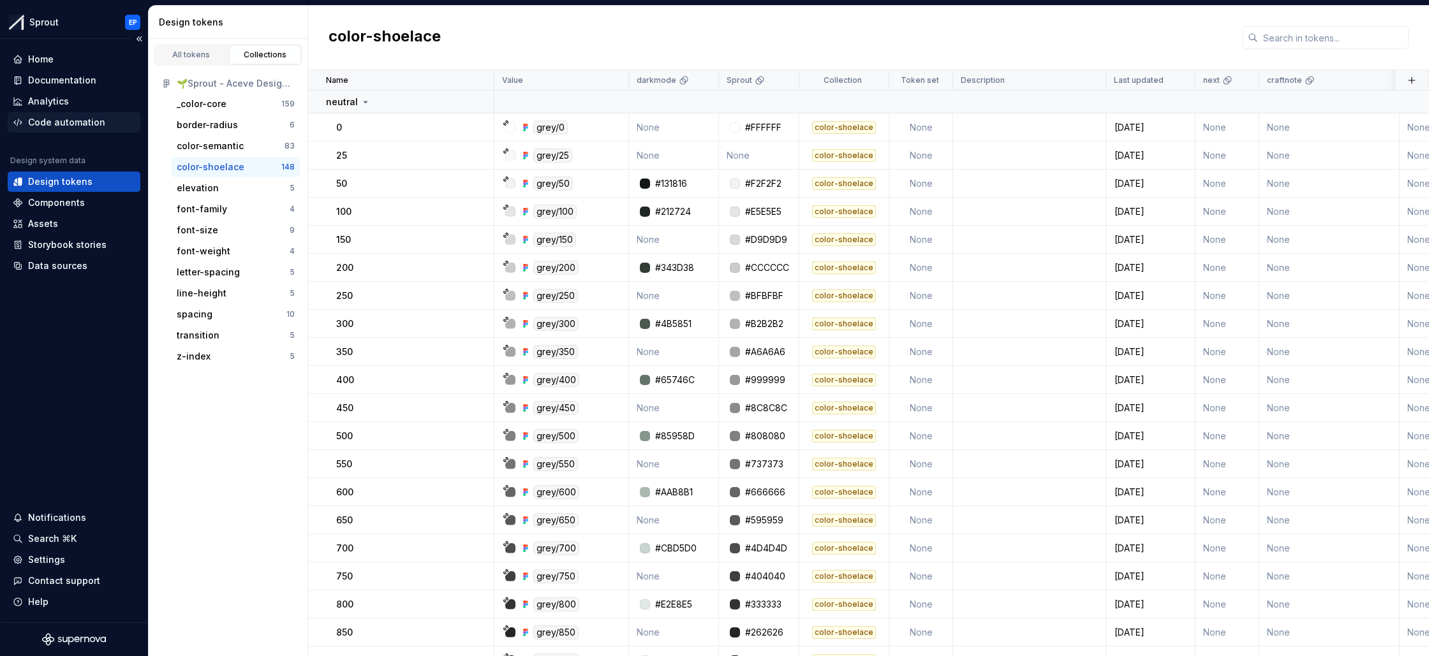
click at [77, 123] on div "Code automation" at bounding box center [66, 122] width 77 height 13
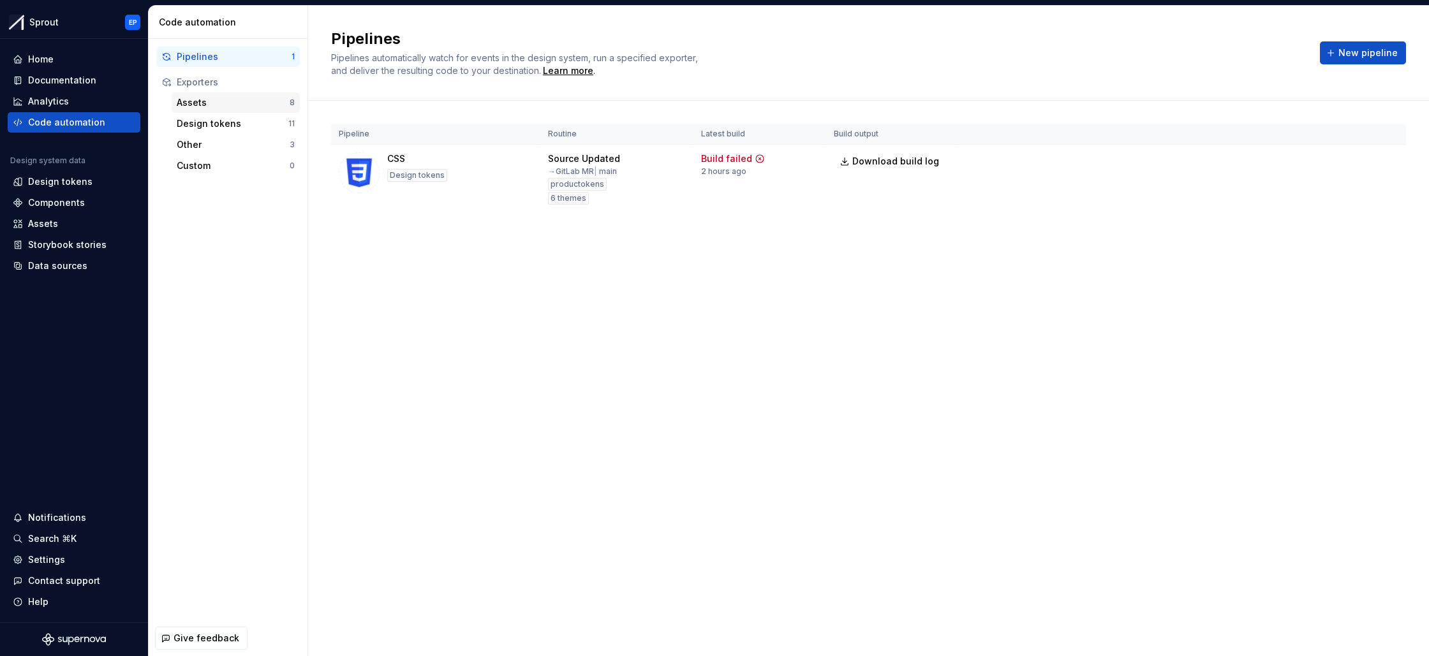
click at [232, 101] on div "Assets" at bounding box center [233, 102] width 113 height 13
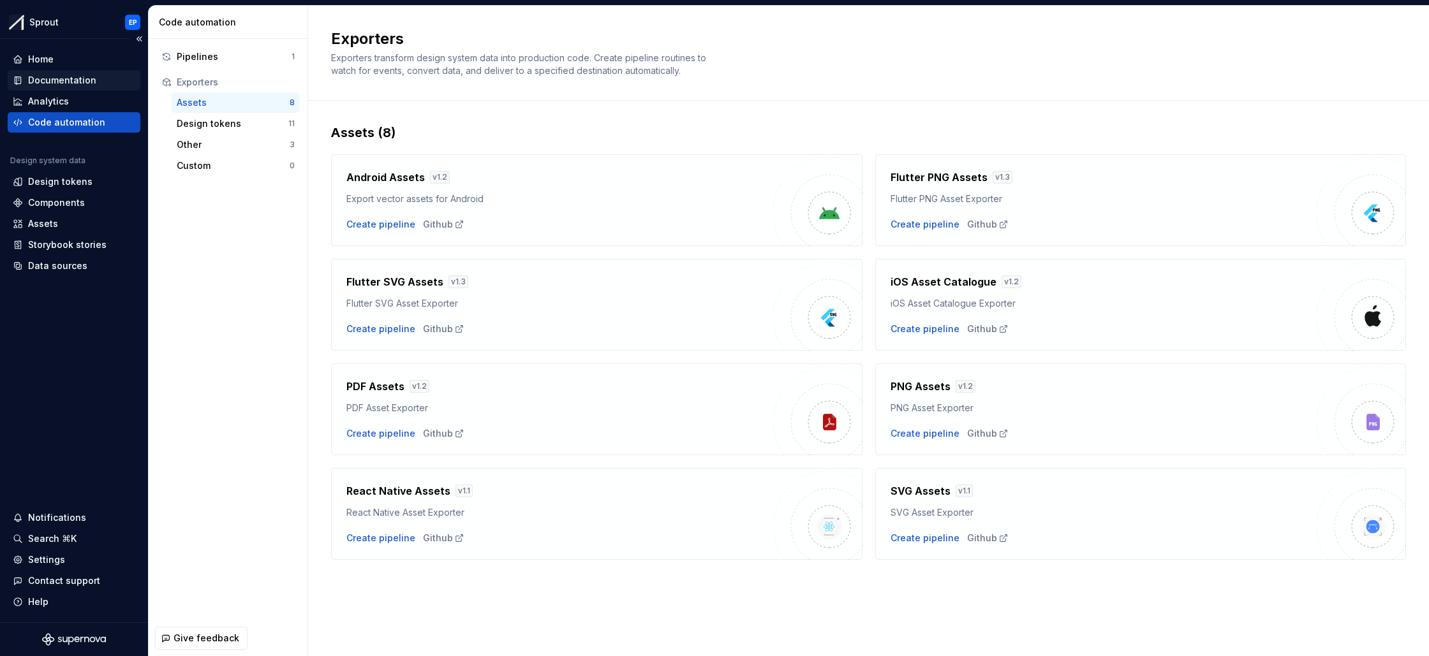
click at [103, 80] on div "Documentation" at bounding box center [74, 80] width 122 height 13
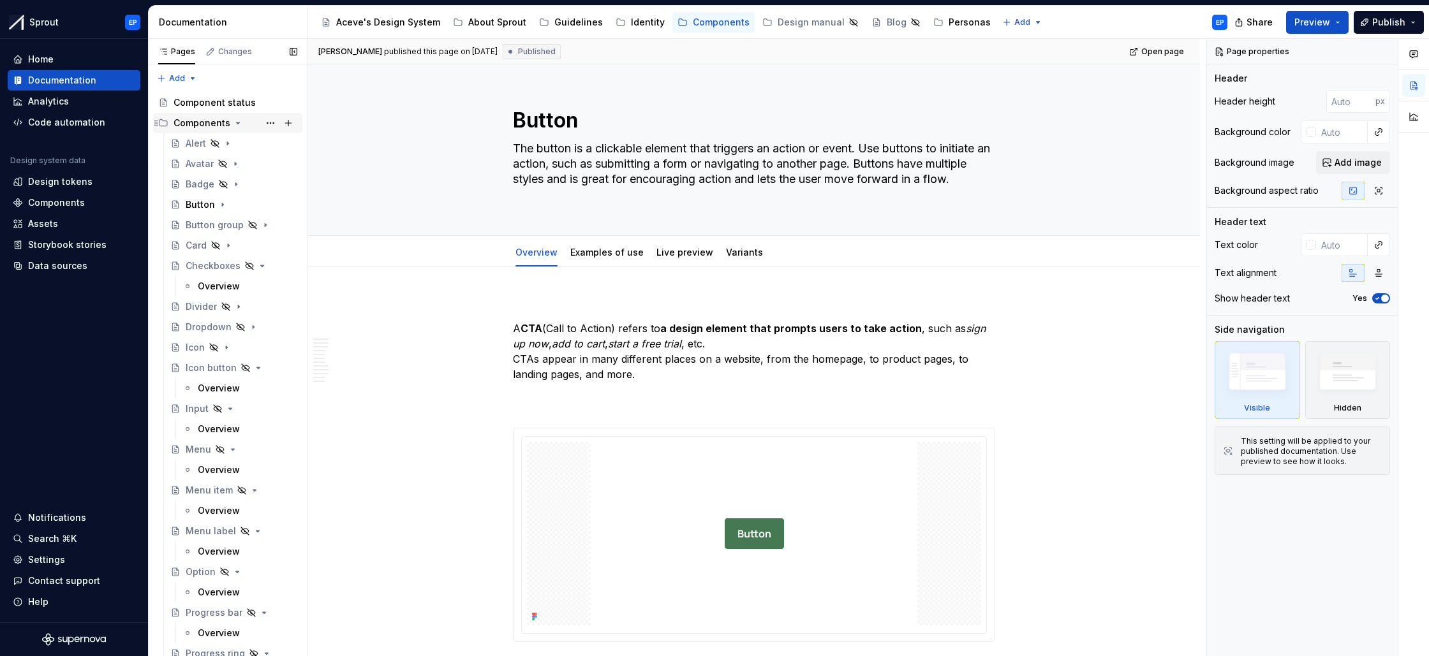
click at [230, 123] on div "Components" at bounding box center [235, 123] width 124 height 18
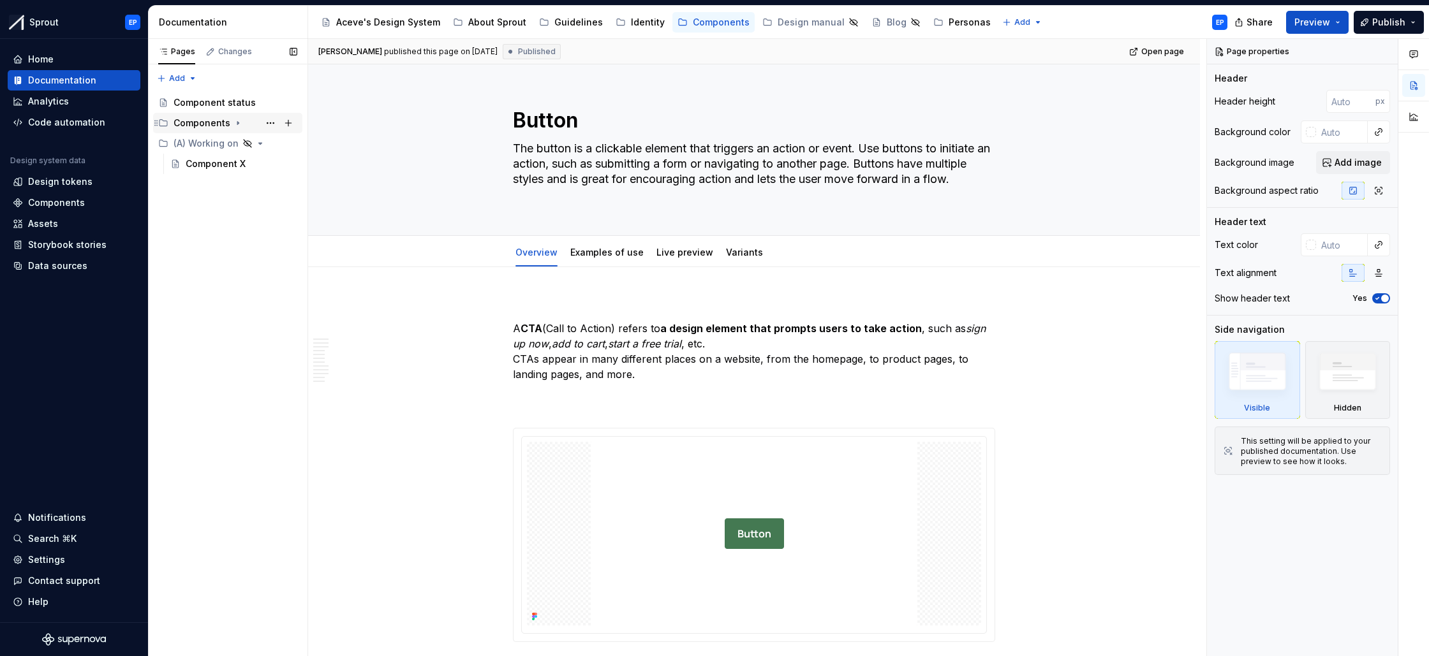
click at [230, 123] on div "Components" at bounding box center [235, 123] width 124 height 18
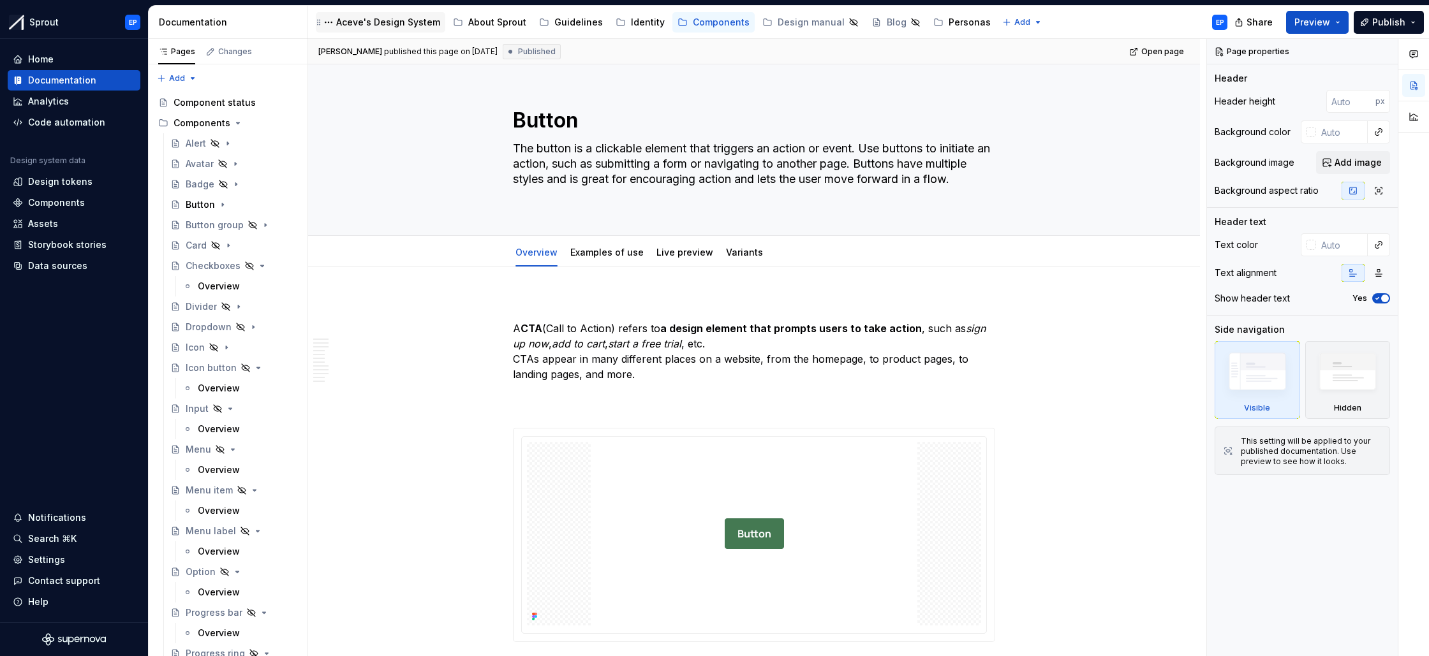
click at [390, 23] on div "Aceve's Design System" at bounding box center [388, 22] width 104 height 13
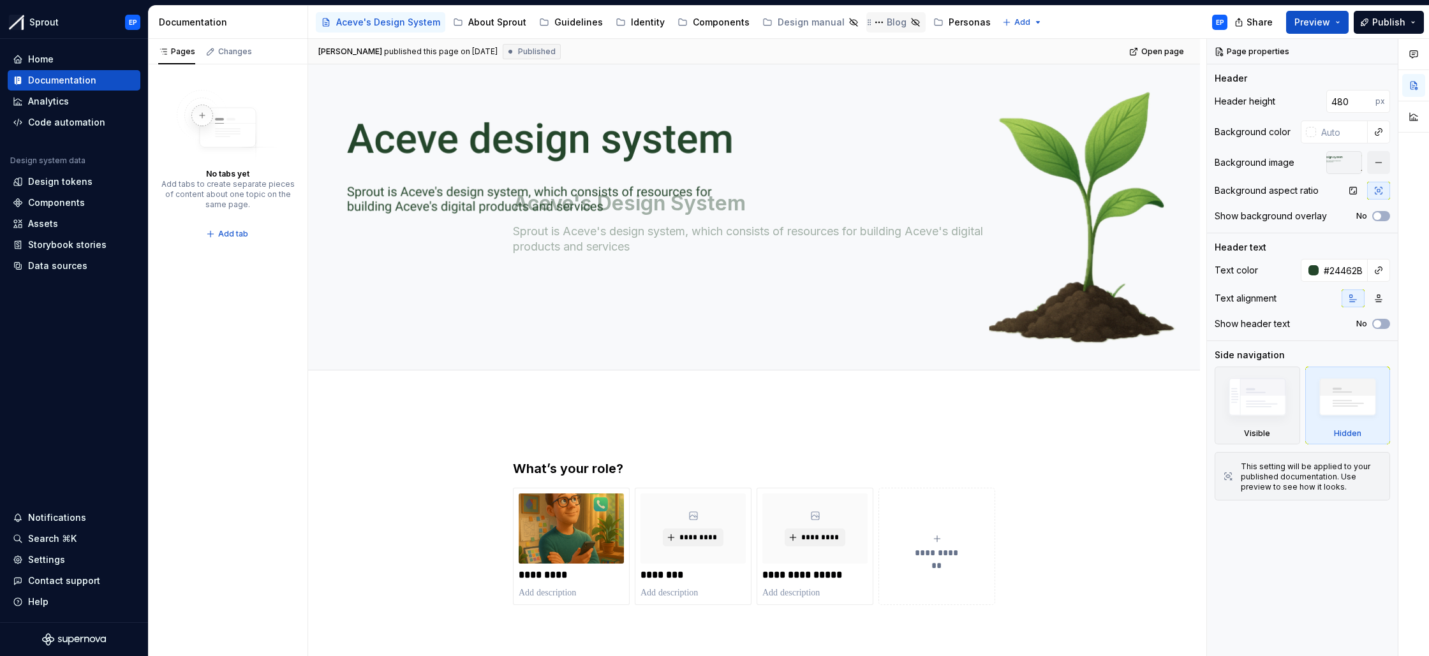
click at [886, 26] on div "Blog" at bounding box center [896, 22] width 20 height 13
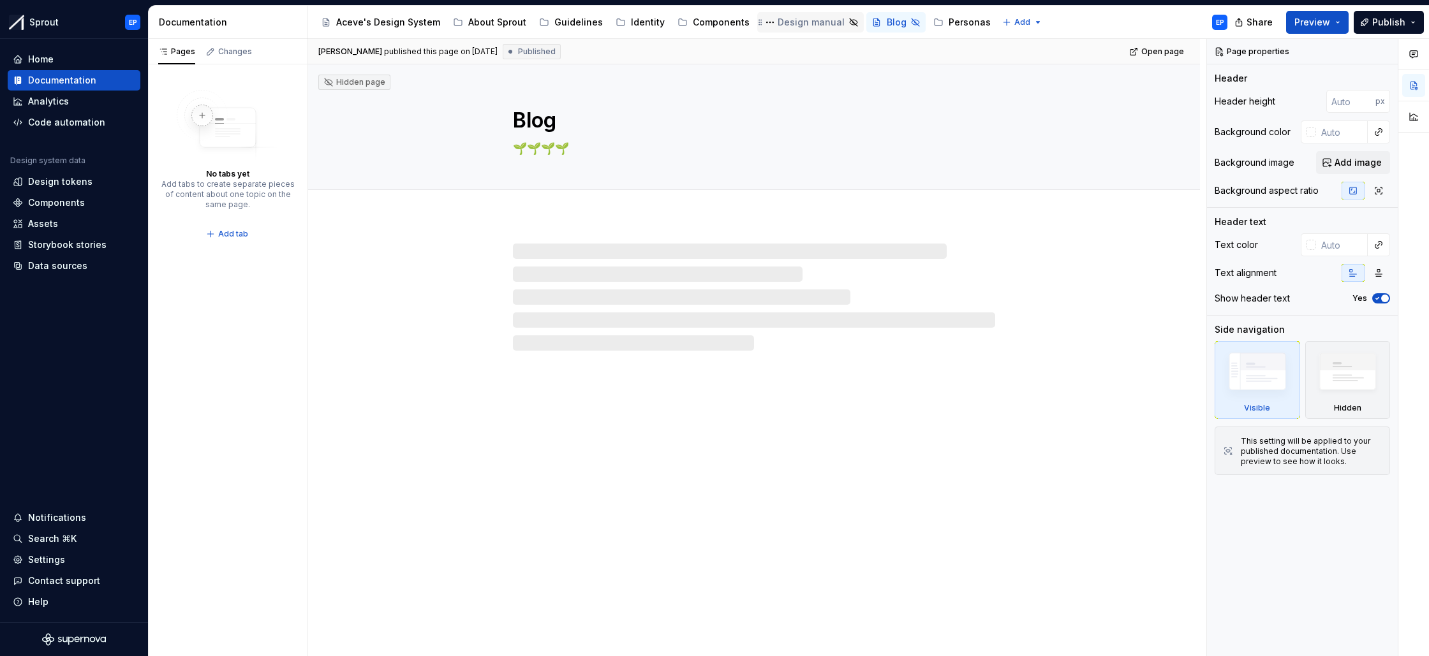
click at [798, 26] on div "Design manual" at bounding box center [810, 22] width 67 height 13
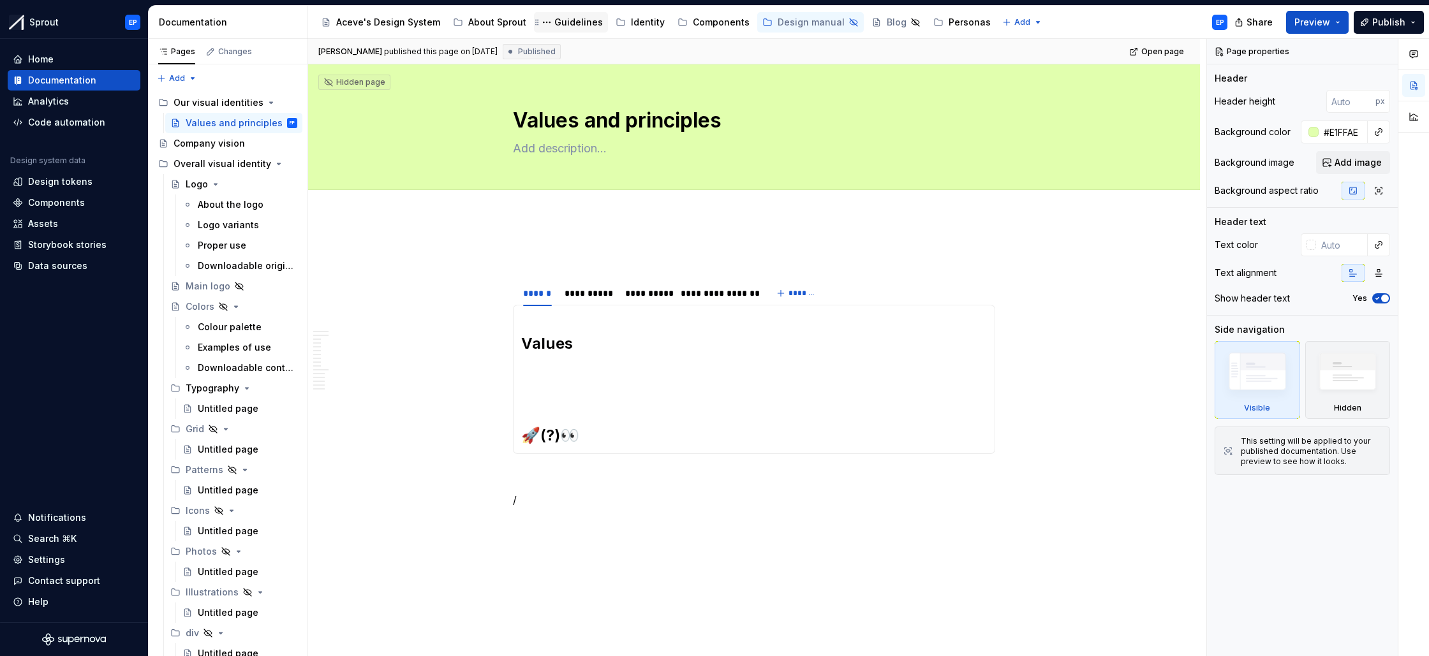
click at [574, 27] on div "Guidelines" at bounding box center [578, 22] width 48 height 13
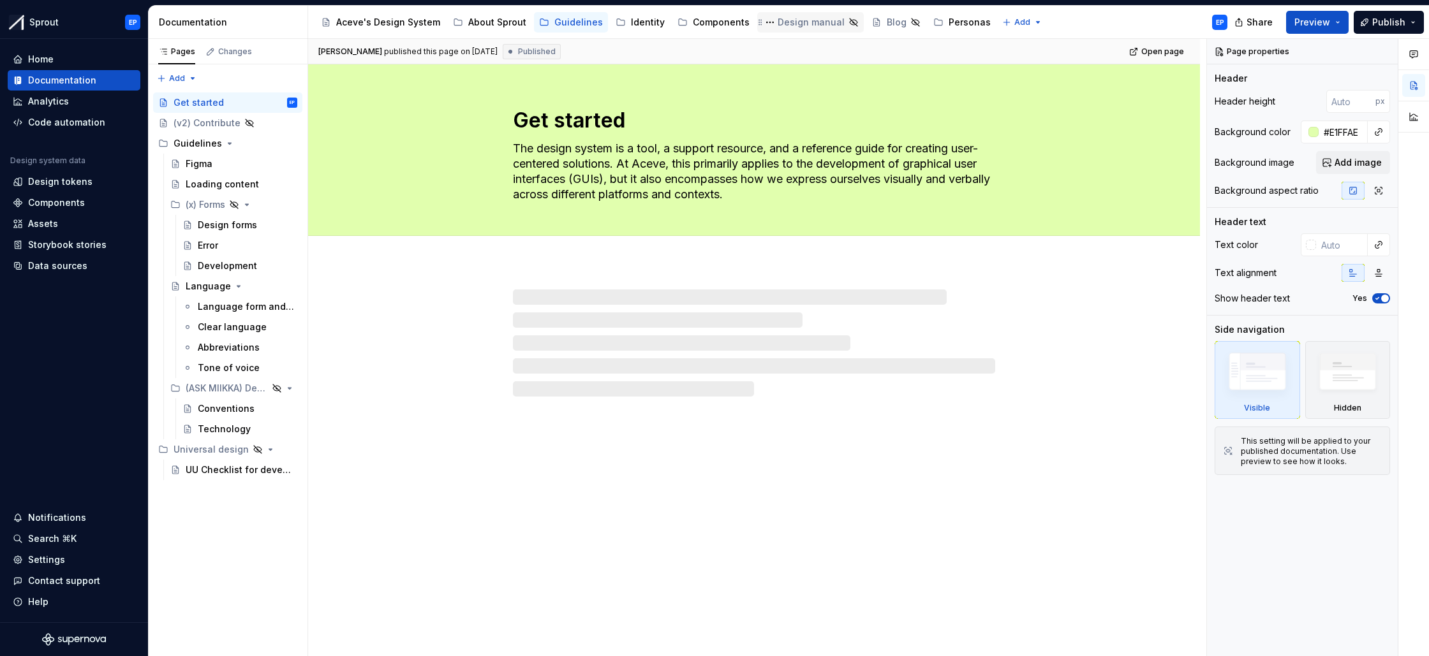
click at [793, 26] on div "Design manual" at bounding box center [810, 22] width 67 height 13
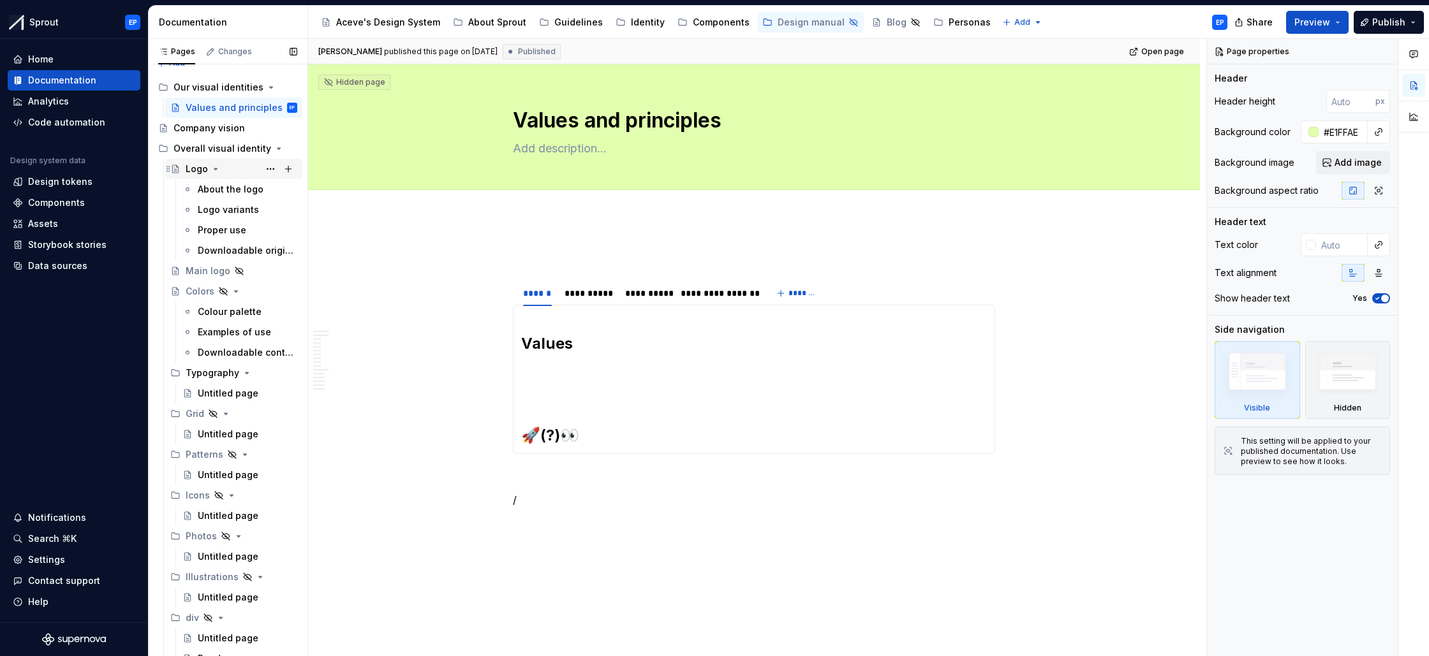
scroll to position [18, 0]
click at [223, 304] on div "Colour palette" at bounding box center [228, 308] width 61 height 13
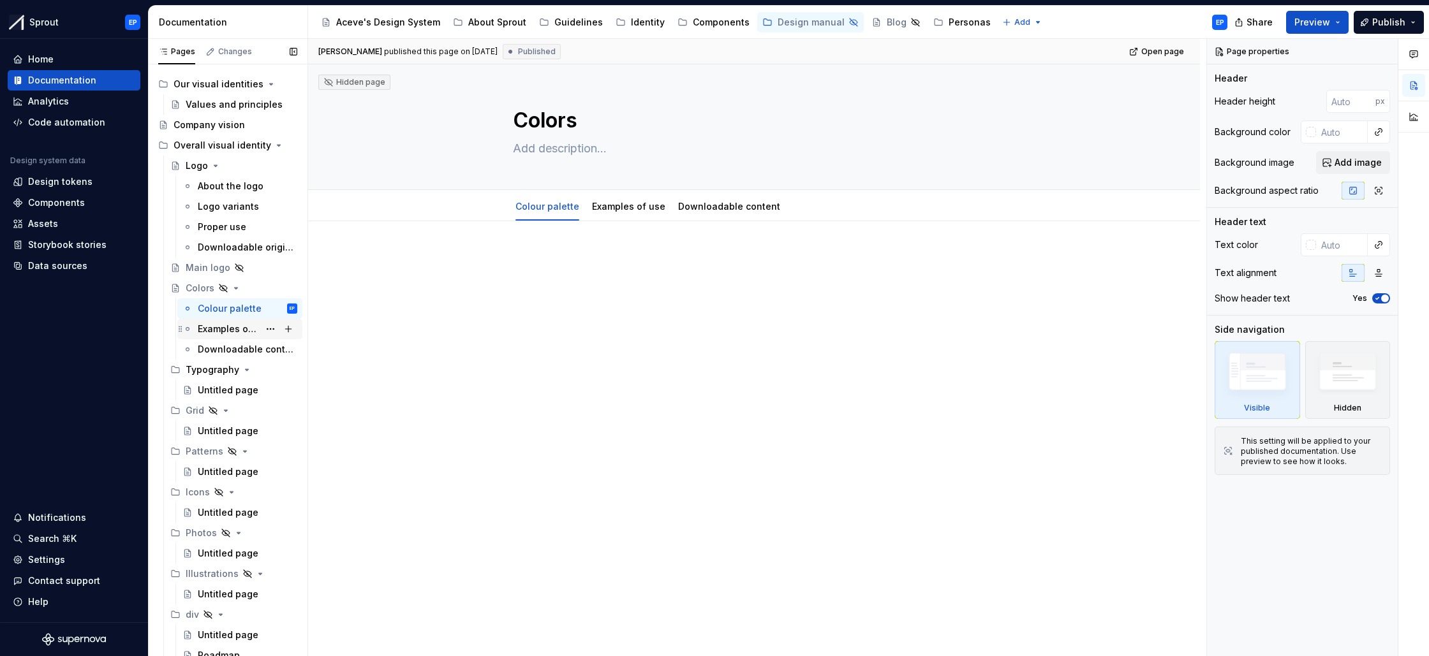
click at [228, 333] on div "Examples of use" at bounding box center [228, 329] width 61 height 13
click at [226, 347] on div "Downloadable content" at bounding box center [228, 349] width 61 height 13
click at [214, 300] on div "Colour palette" at bounding box center [247, 309] width 99 height 18
type textarea "*"
click at [61, 187] on div "Design tokens" at bounding box center [60, 181] width 64 height 13
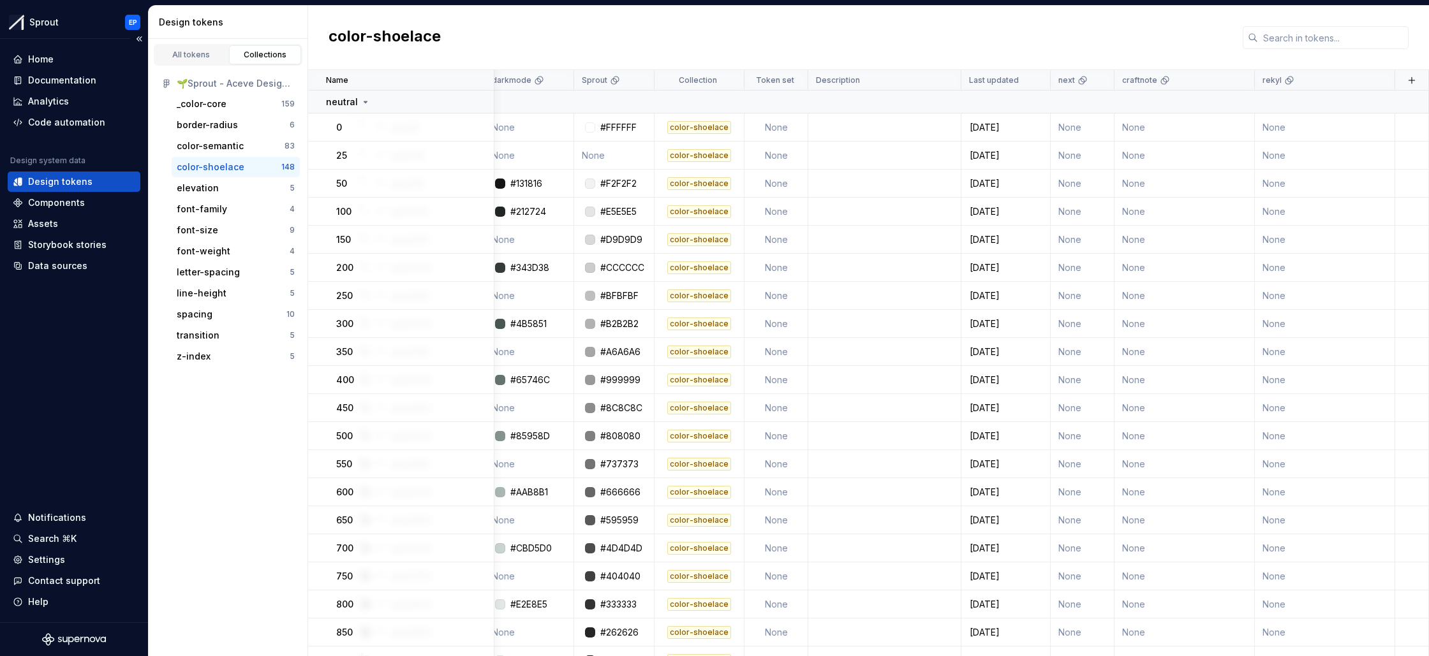
scroll to position [0, 145]
click at [75, 206] on div "Components" at bounding box center [56, 202] width 57 height 13
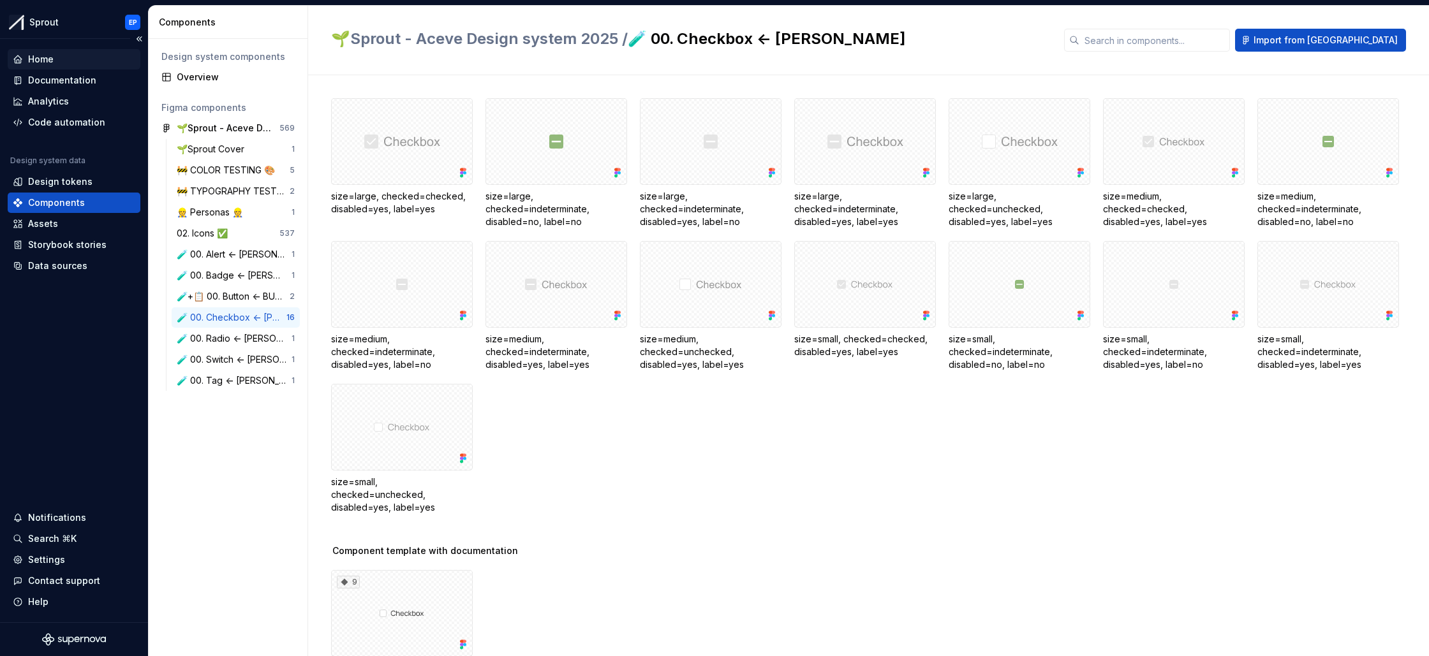
click at [67, 59] on div "Home" at bounding box center [74, 59] width 122 height 13
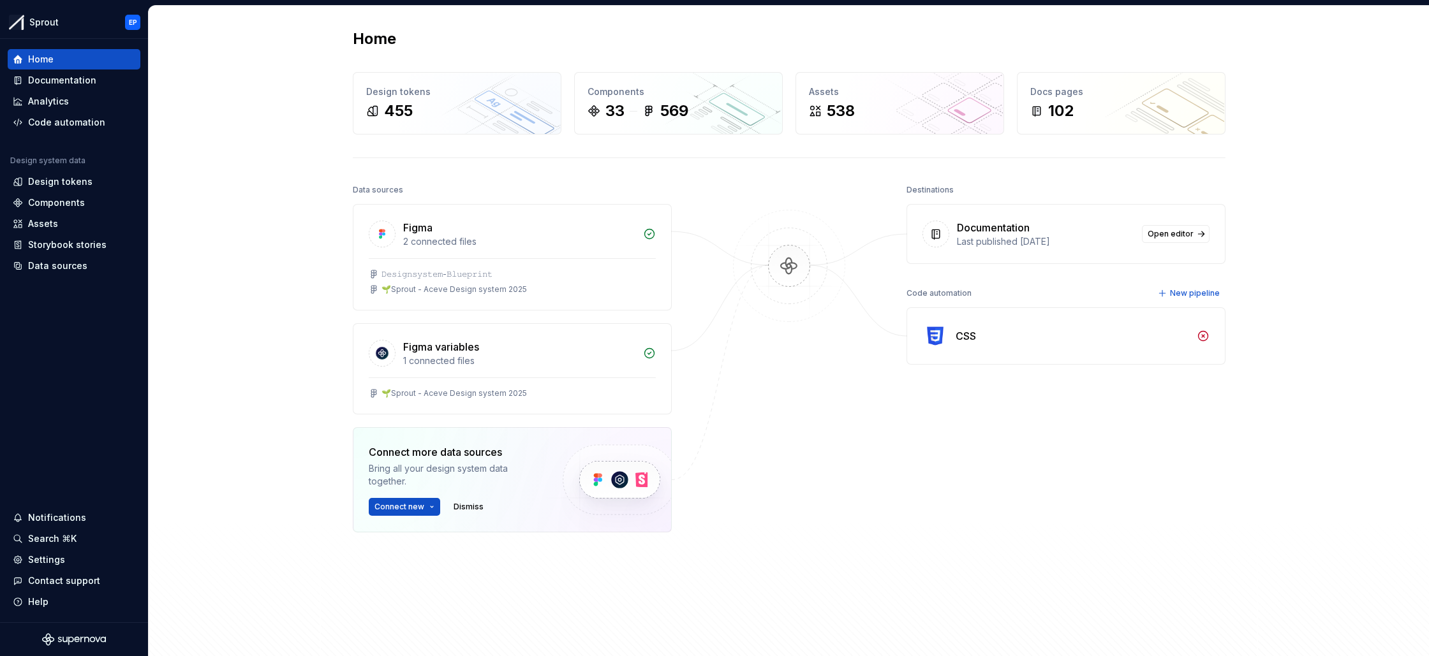
click at [1025, 340] on div "CSS" at bounding box center [1071, 335] width 233 height 15
click at [950, 340] on div "CSS" at bounding box center [1066, 336] width 318 height 56
click at [494, 352] on div "Figma variables" at bounding box center [519, 346] width 232 height 15
click at [71, 181] on div "Design tokens" at bounding box center [60, 181] width 64 height 13
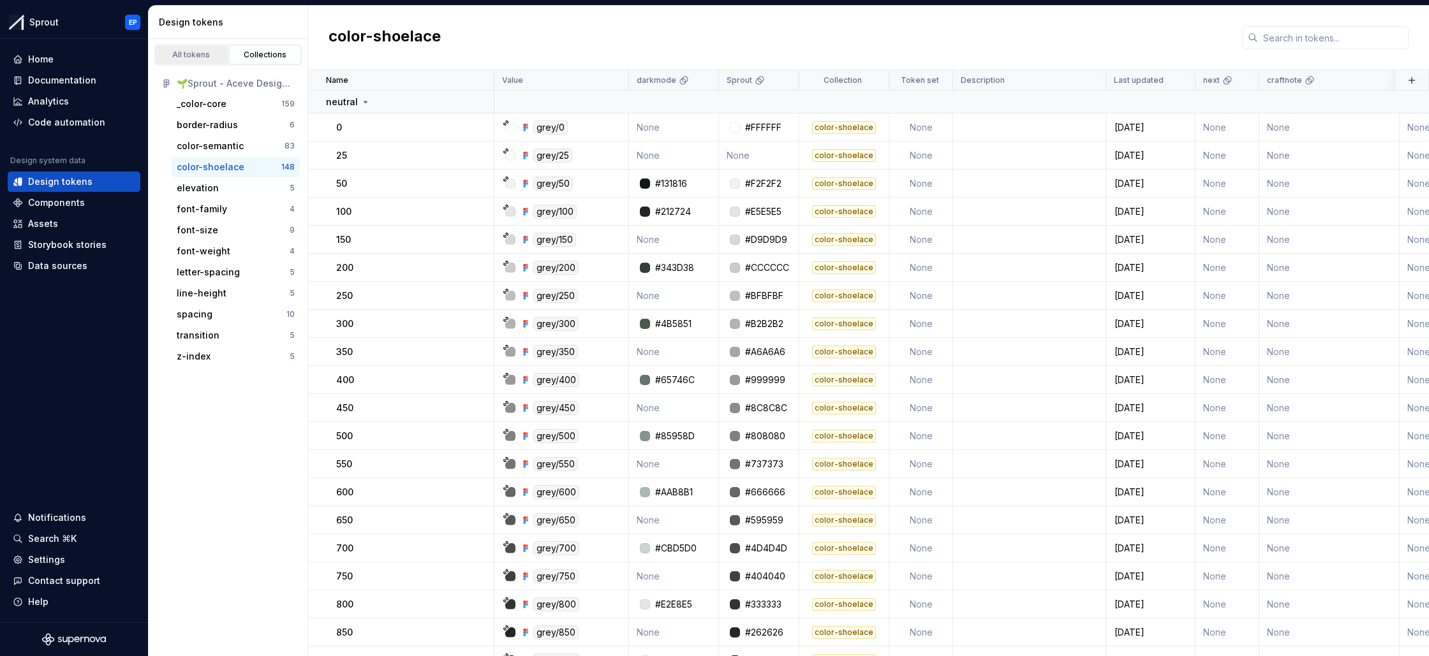
click at [206, 53] on div "All tokens" at bounding box center [191, 55] width 64 height 10
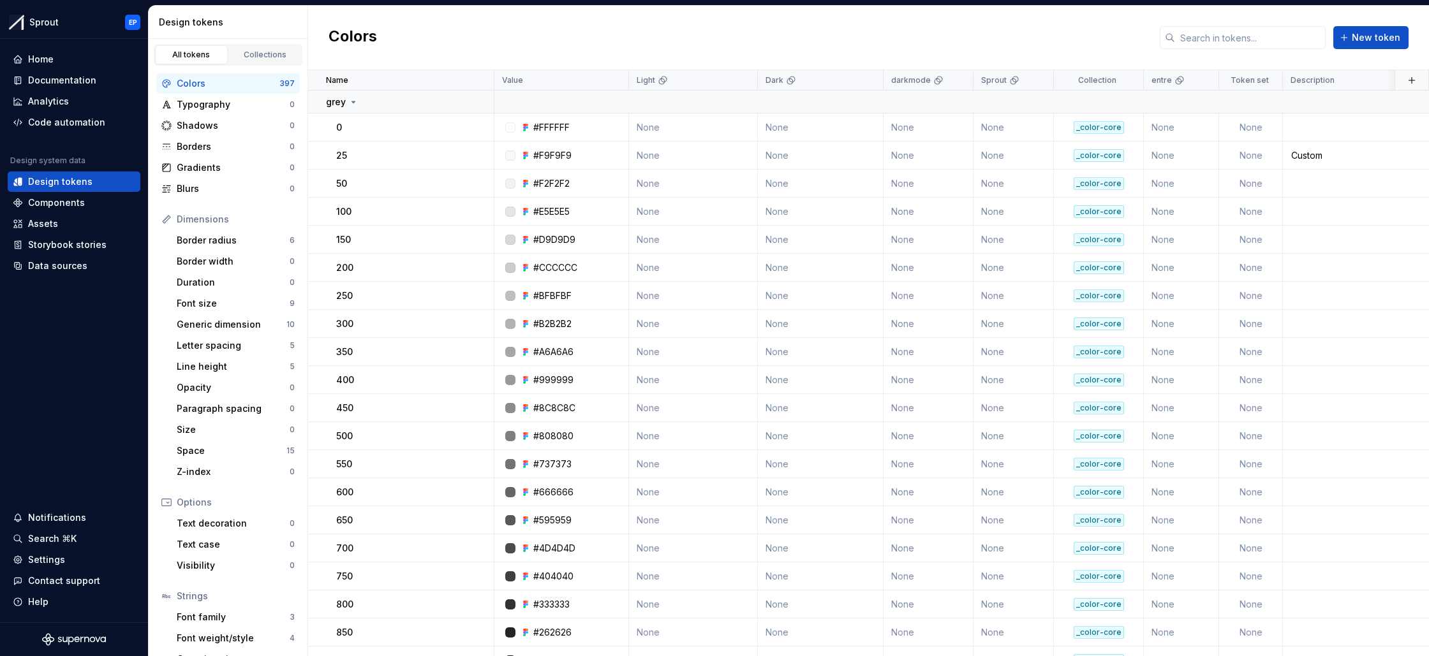
click at [218, 77] on div "Colors" at bounding box center [228, 83] width 103 height 13
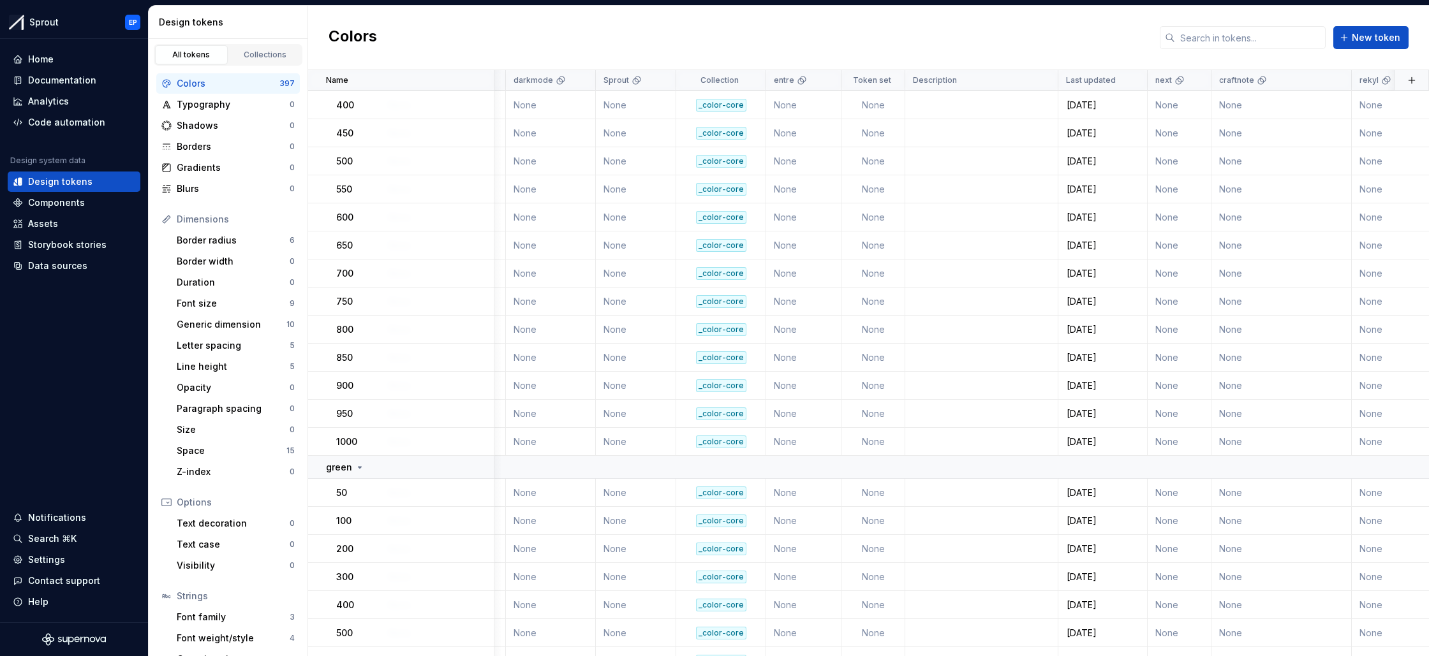
scroll to position [274, 378]
click at [67, 121] on div "Code automation" at bounding box center [66, 122] width 77 height 13
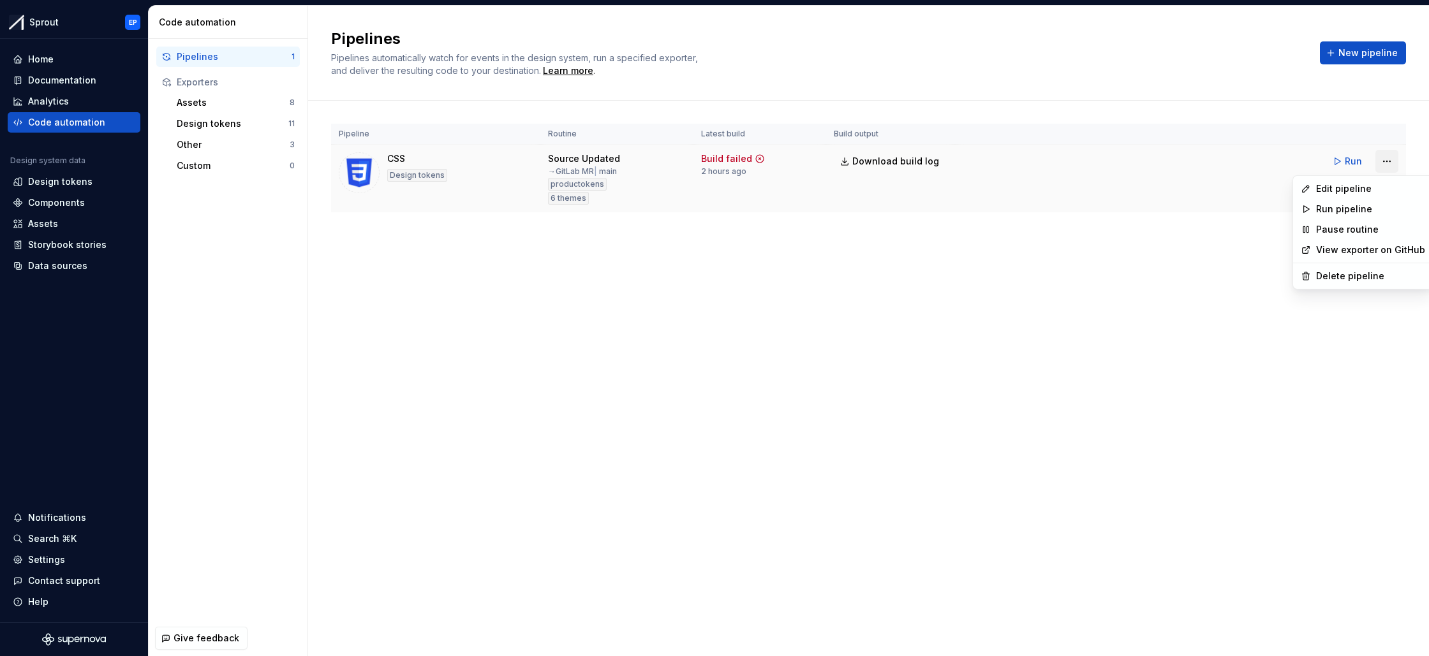
click at [1385, 159] on html "Sprout EP Home Documentation Analytics Code automation Design system data Desig…" at bounding box center [714, 328] width 1429 height 656
click at [922, 323] on html "Sprout EP Home Documentation Analytics Code automation Design system data Desig…" at bounding box center [714, 328] width 1429 height 656
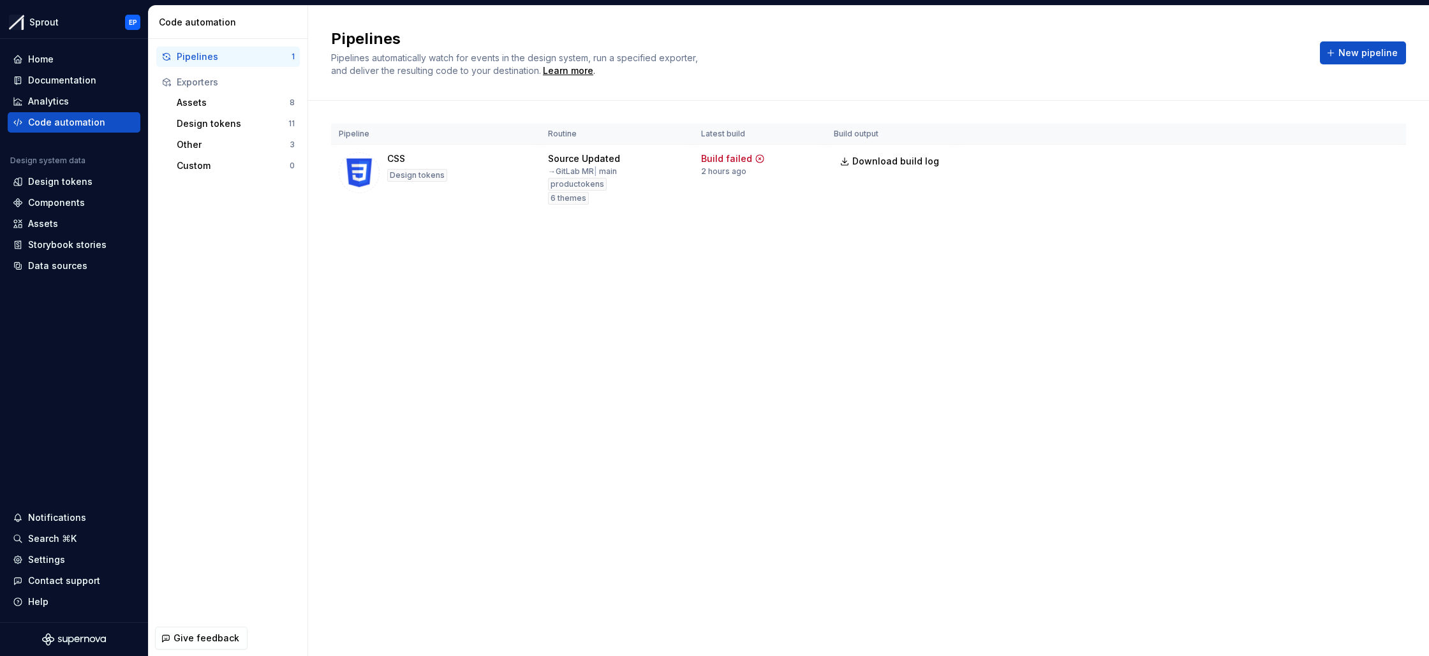
click at [227, 80] on div "Exporters" at bounding box center [236, 82] width 118 height 13
click at [200, 82] on div "Exporters" at bounding box center [236, 82] width 118 height 13
click at [203, 101] on div "Assets" at bounding box center [233, 102] width 113 height 13
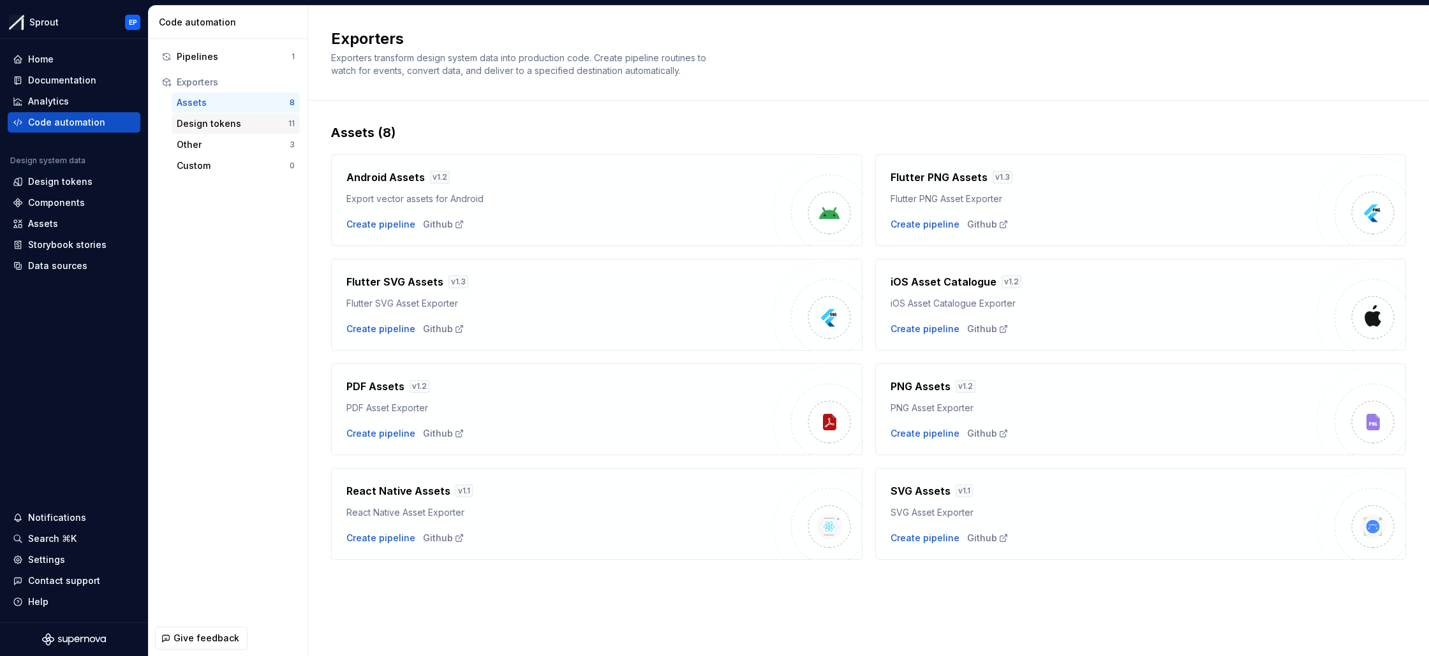
click at [221, 128] on div "Design tokens" at bounding box center [233, 123] width 112 height 13
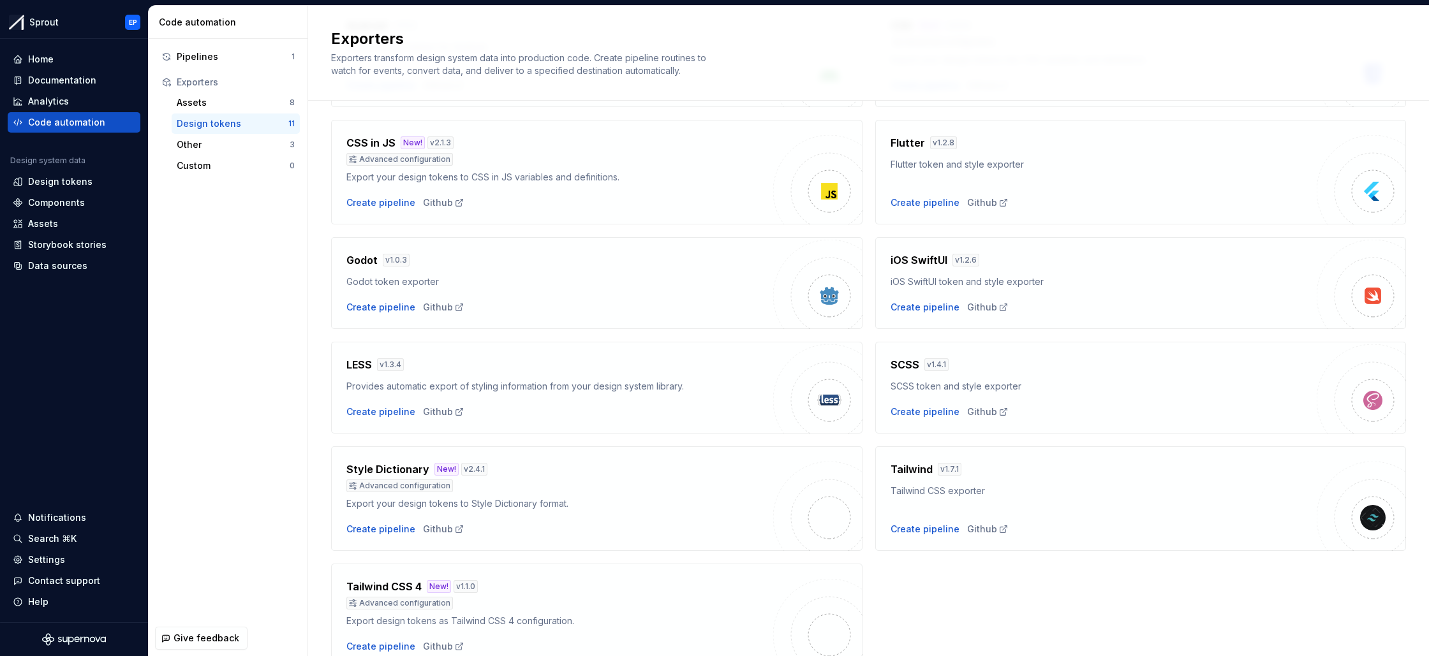
scroll to position [82, 0]
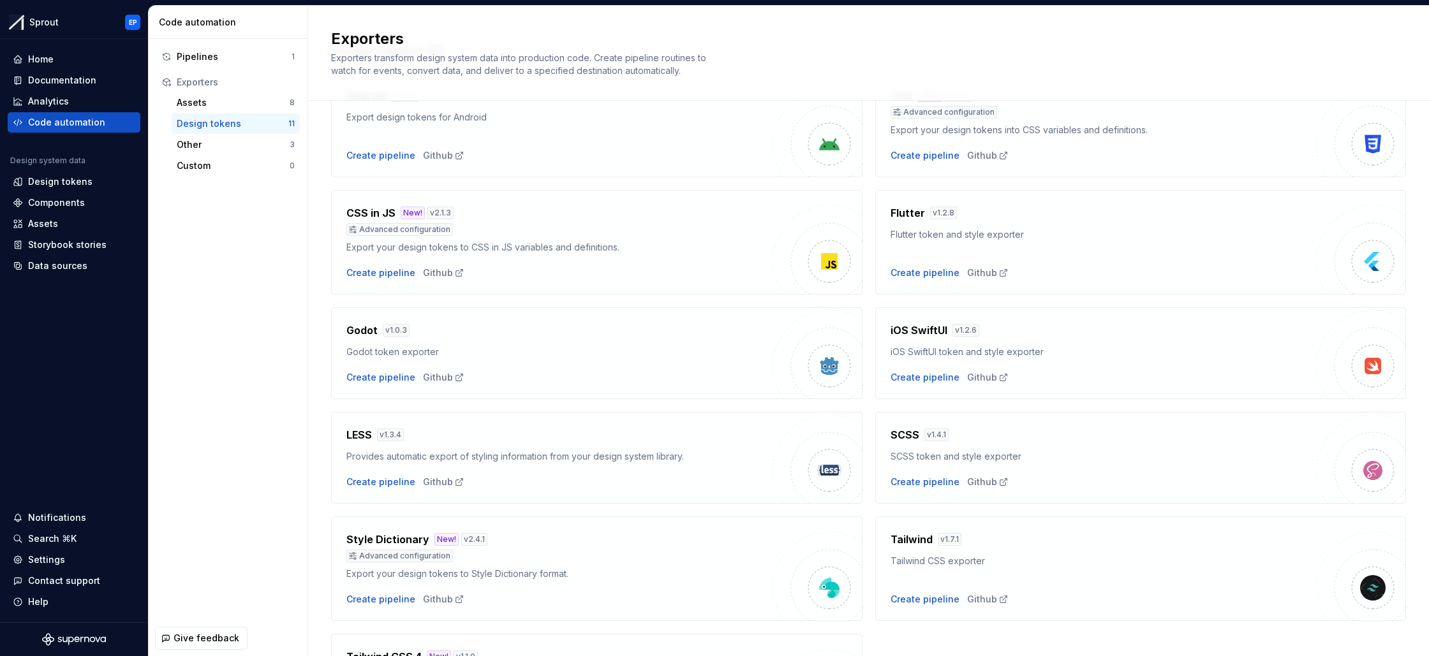
click at [825, 260] on img at bounding box center [829, 262] width 26 height 26
click at [457, 272] on icon at bounding box center [459, 273] width 10 height 10
click at [353, 230] on icon at bounding box center [352, 229] width 7 height 7
click at [217, 138] on div "Other" at bounding box center [233, 144] width 113 height 13
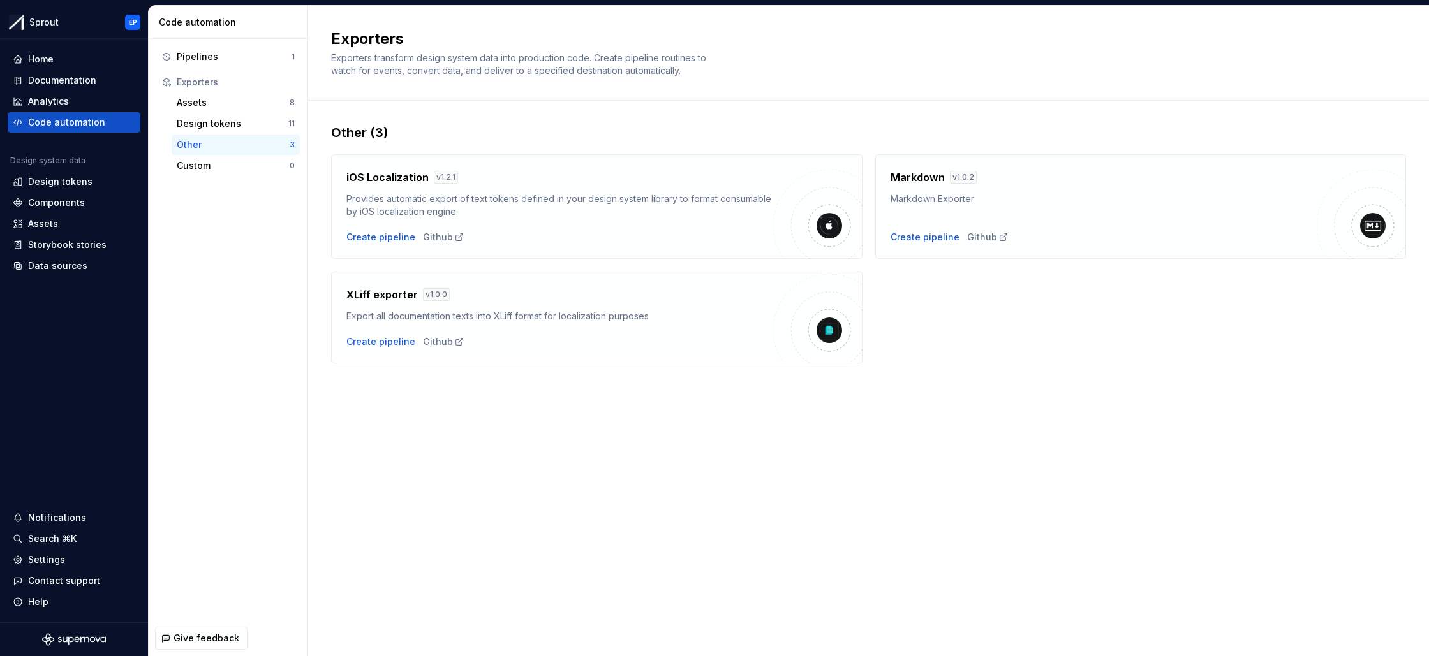
click at [250, 152] on div "Other 3" at bounding box center [236, 145] width 128 height 20
click at [251, 120] on div "Design tokens" at bounding box center [233, 123] width 112 height 13
